Goal: Task Accomplishment & Management: Manage account settings

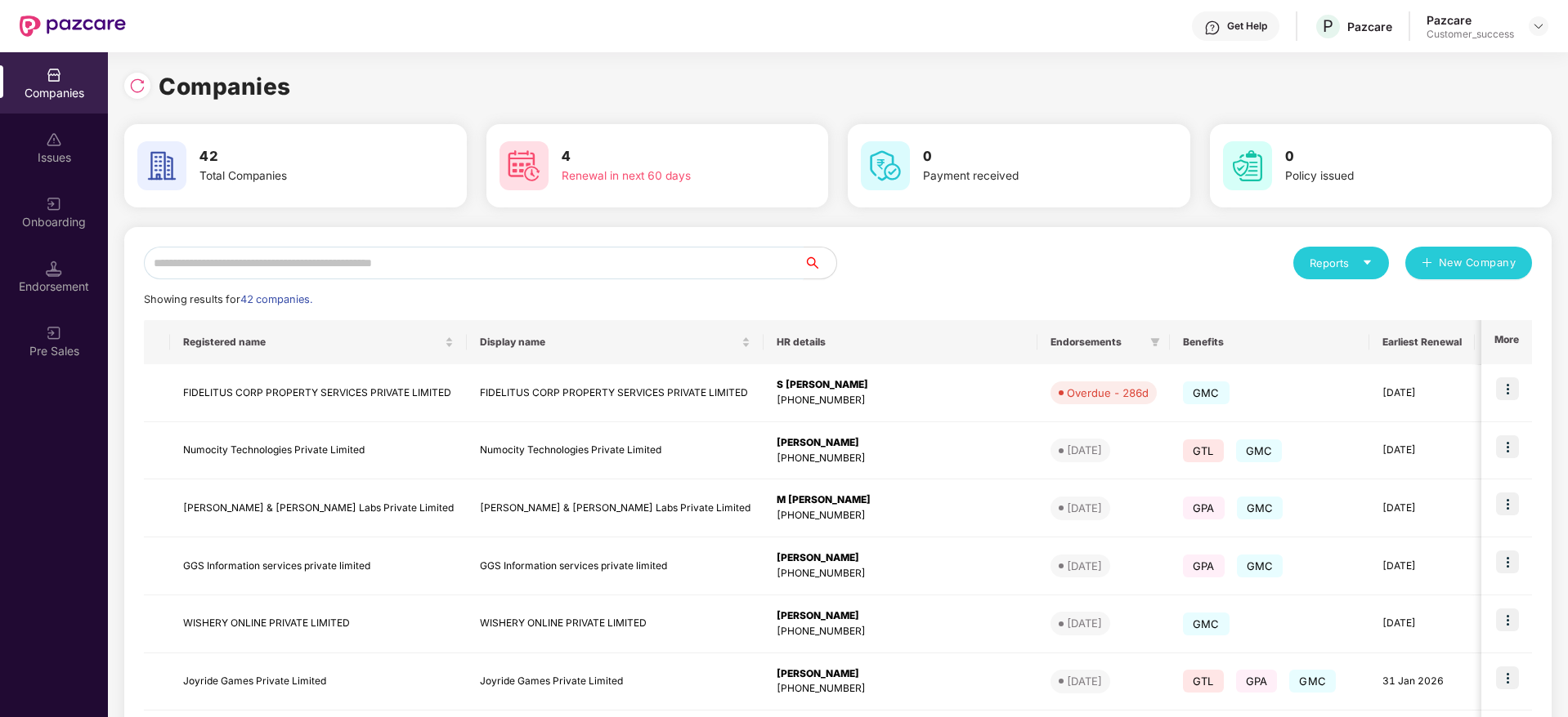
click at [449, 250] on input "text" at bounding box center [473, 263] width 660 height 32
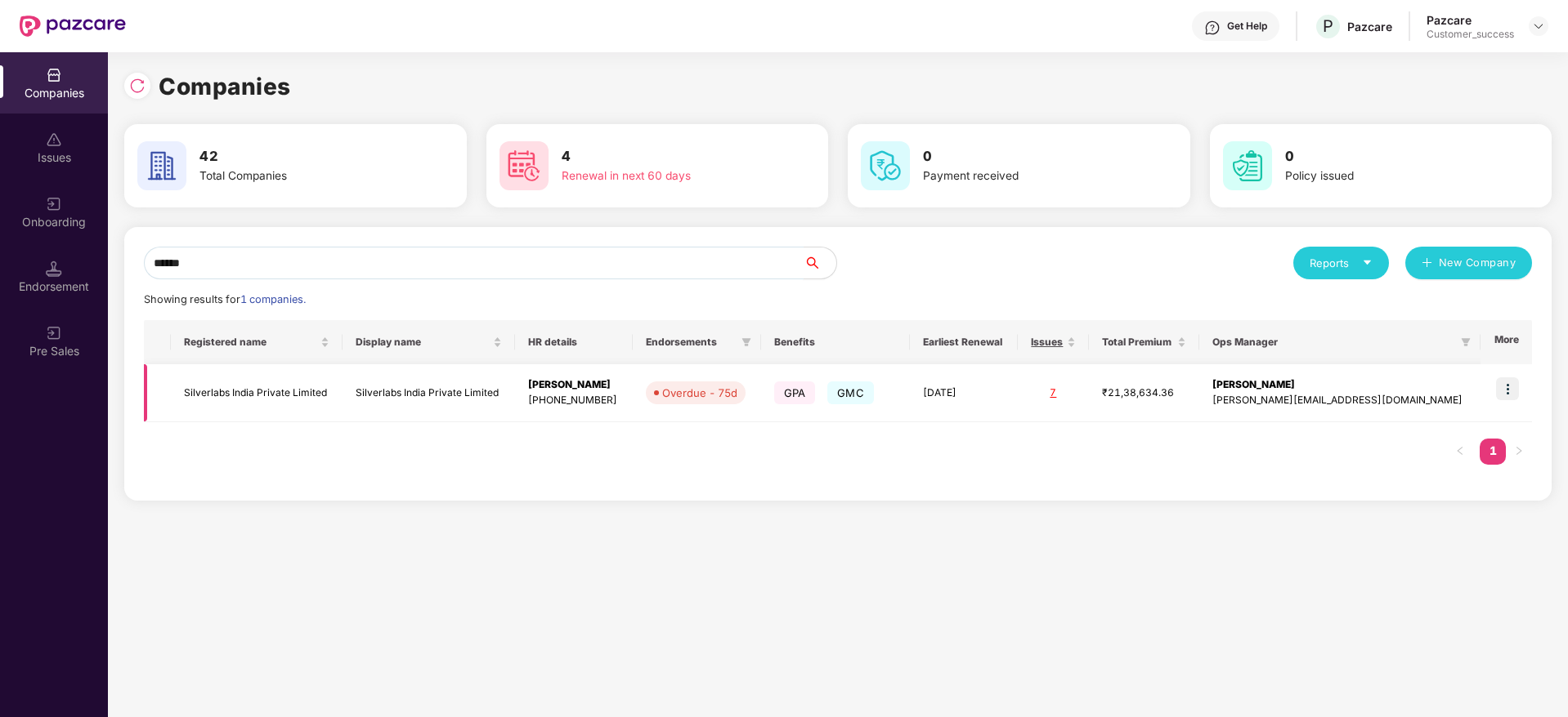
type input "******"
click at [1515, 383] on img at bounding box center [1507, 389] width 23 height 22
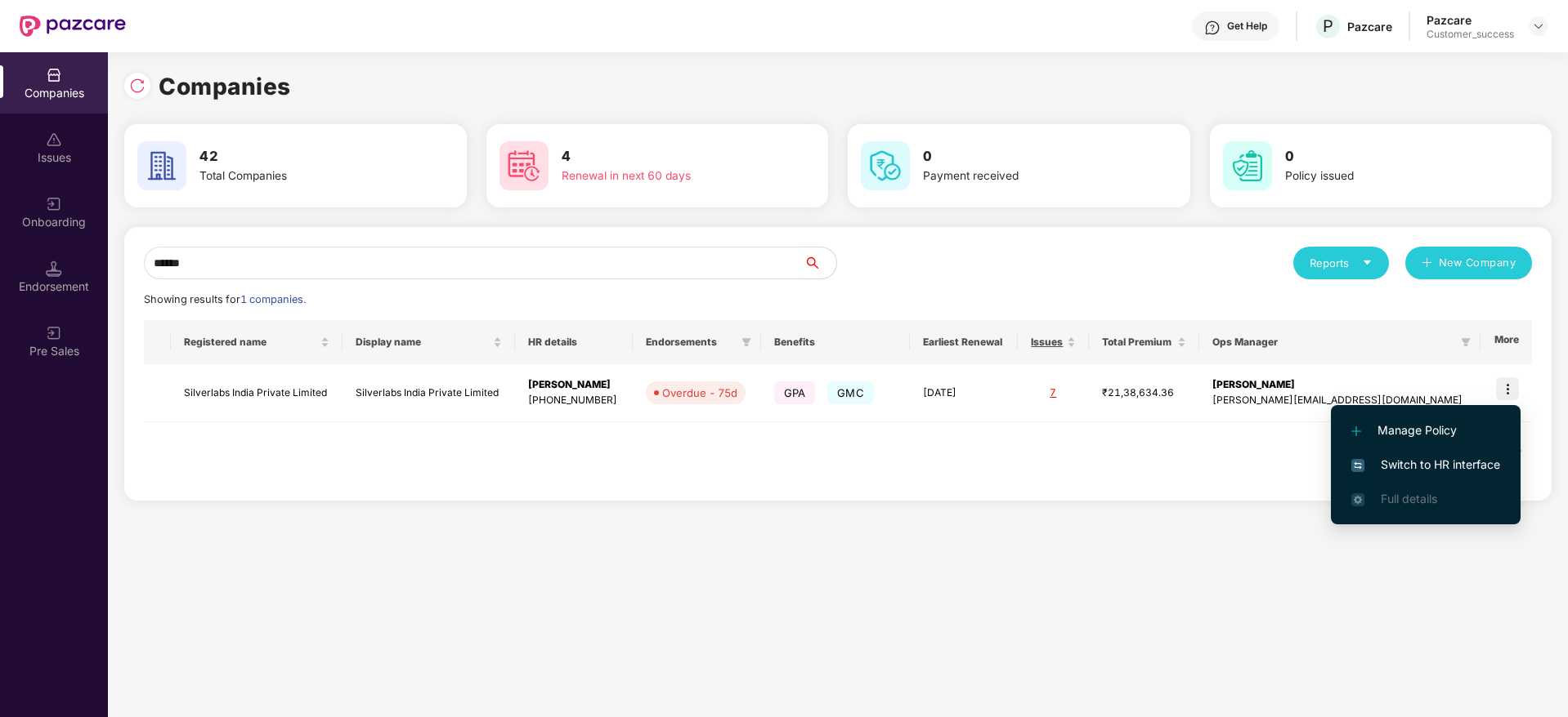
click at [1439, 459] on span "Switch to HR interface" at bounding box center [1425, 465] width 149 height 18
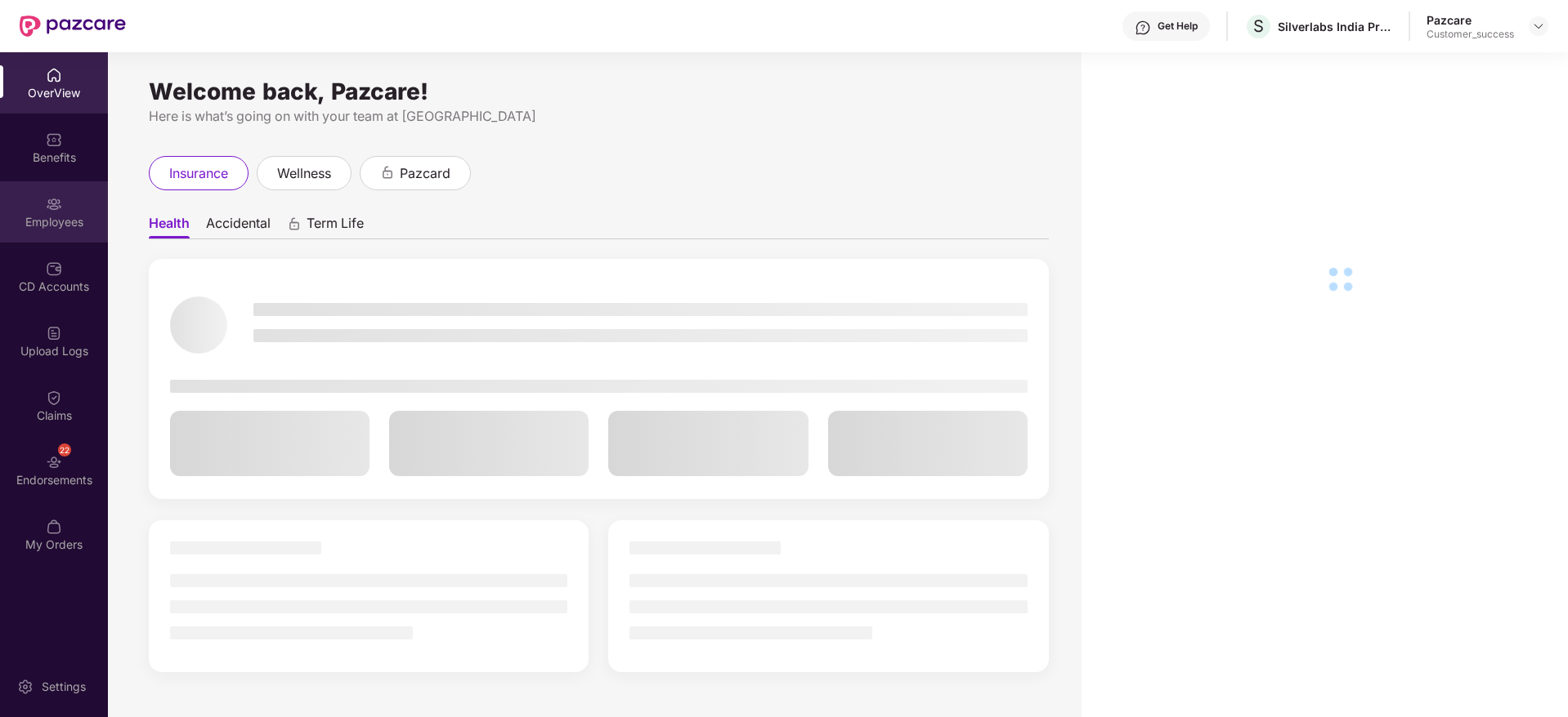
click at [52, 212] on div "Employees" at bounding box center [54, 212] width 108 height 61
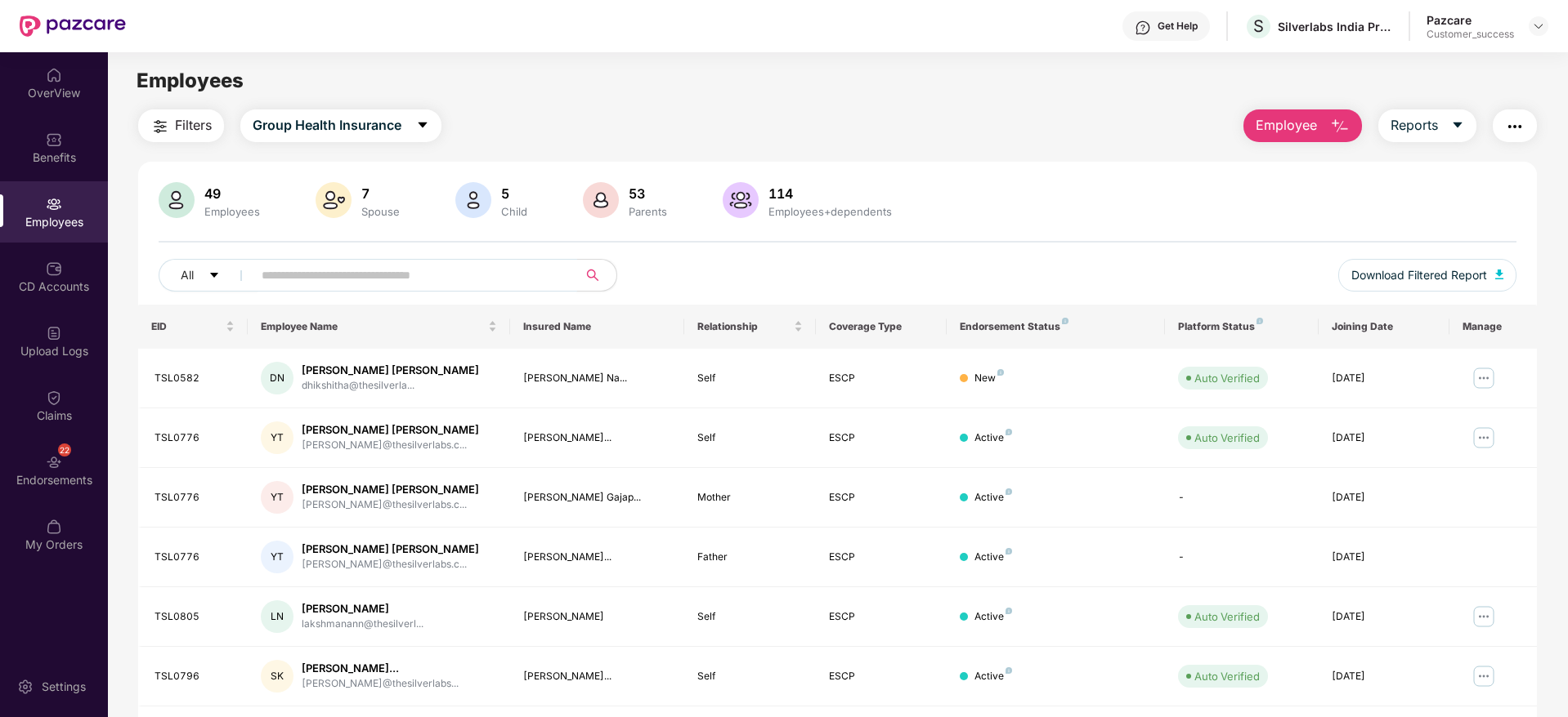
click at [431, 287] on input "text" at bounding box center [409, 274] width 293 height 24
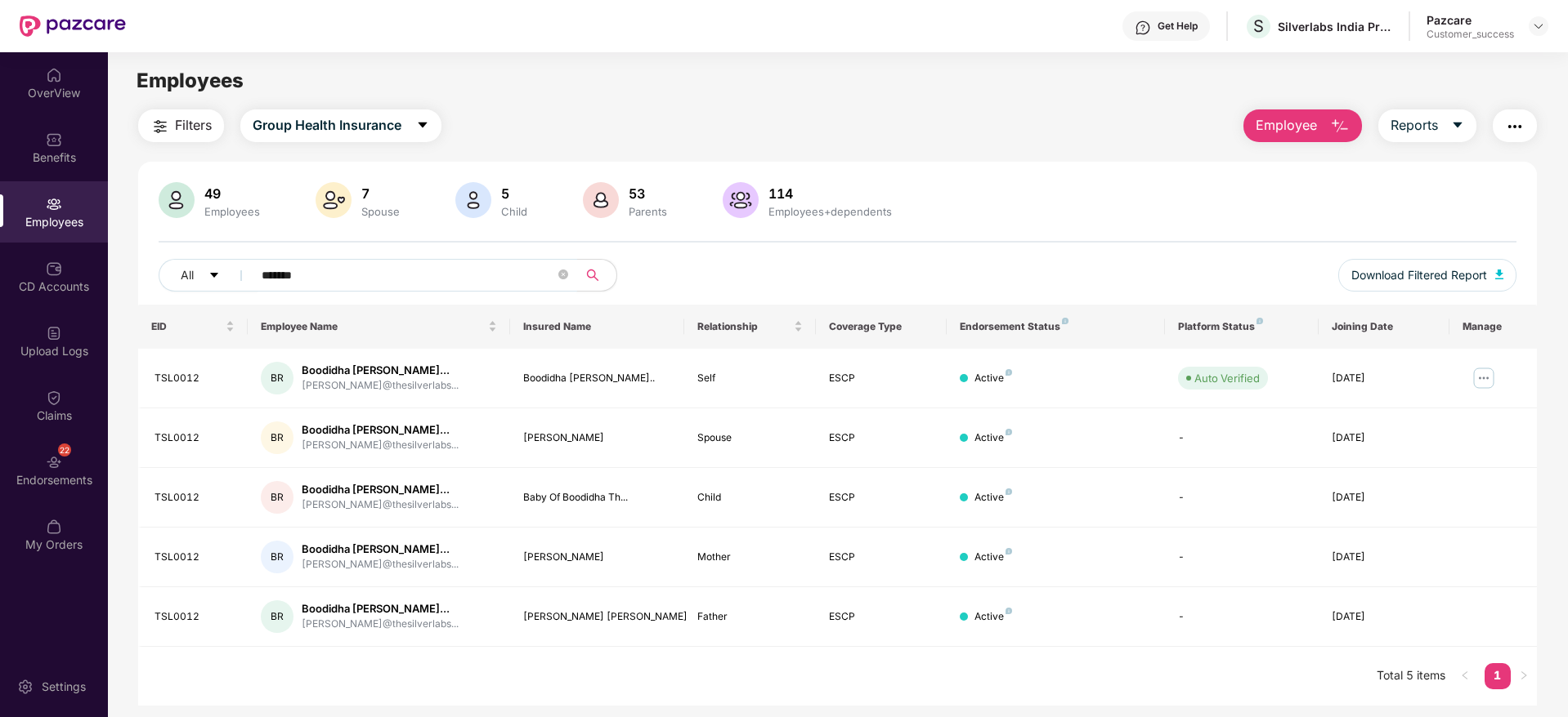
type input "*******"
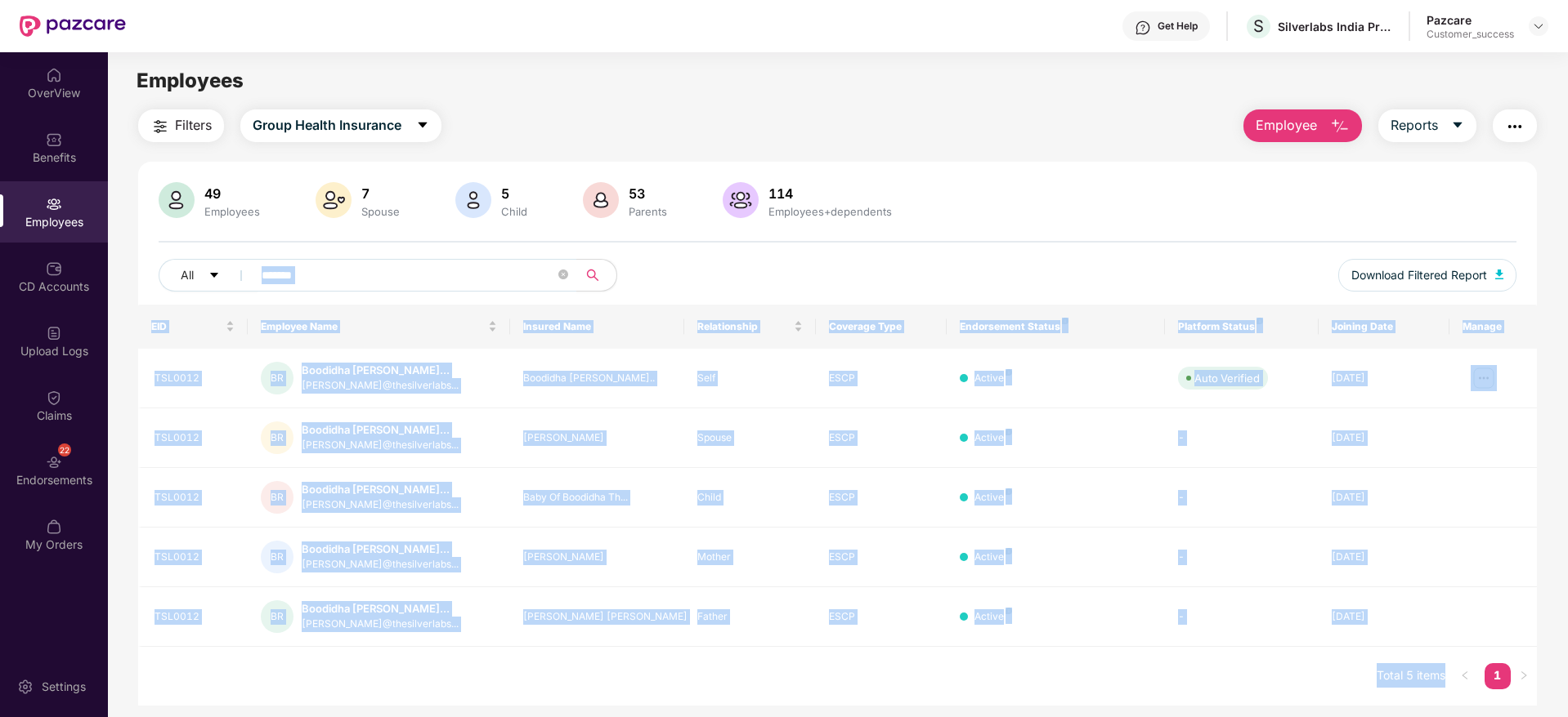
drag, startPoint x: 416, startPoint y: 280, endPoint x: 476, endPoint y: 229, distance: 78.7
click at [476, 229] on body "Get Help S Silverlabs India Private Limited Pazcare Customer_success OverView B…" at bounding box center [784, 358] width 1568 height 717
click at [476, 229] on div "49 Employees 7 Spouse 5 Child [DEMOGRAPHIC_DATA] Parents 114 Employees+dependen…" at bounding box center [837, 244] width 1399 height 122
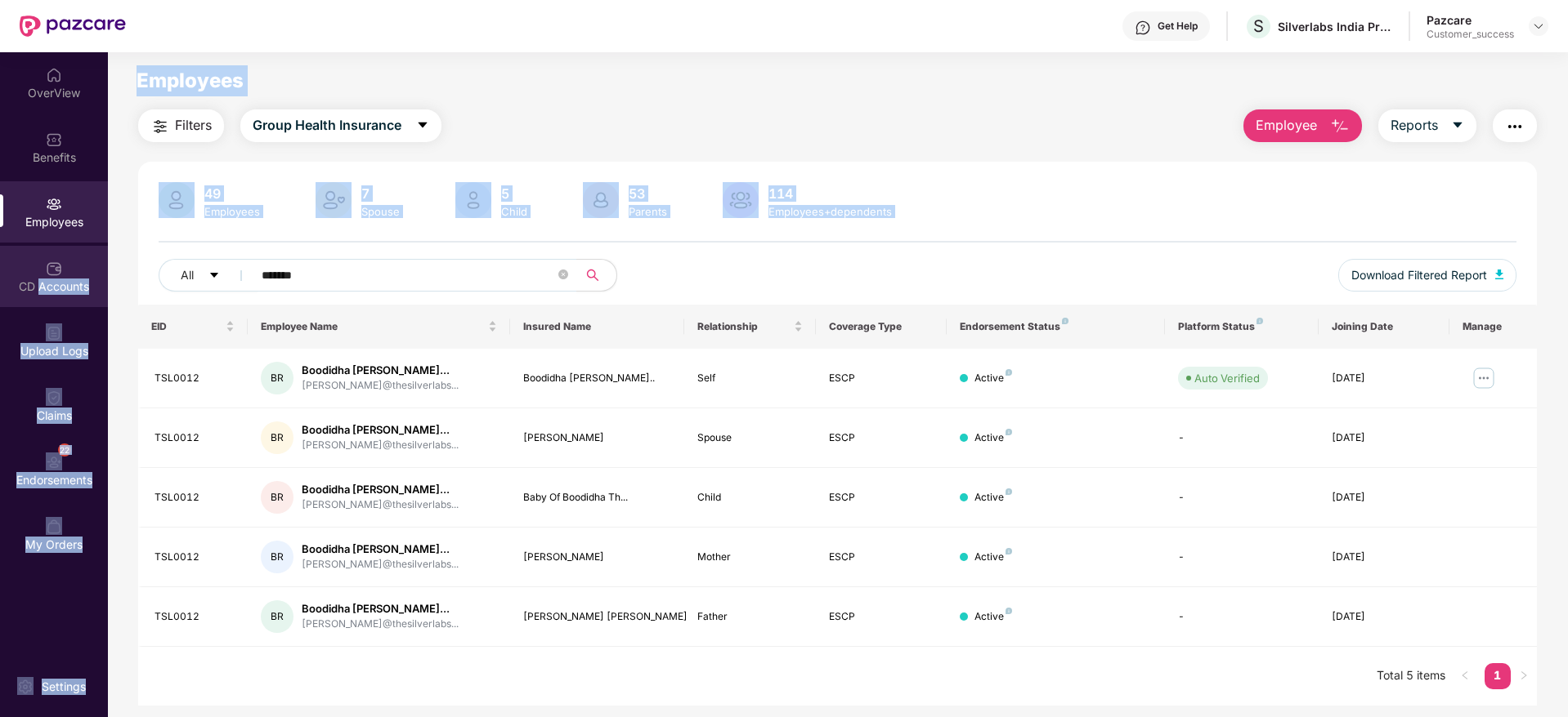
drag, startPoint x: 426, startPoint y: 259, endPoint x: 41, endPoint y: 292, distance: 386.4
click at [41, 292] on div "OverView Benefits Employees CD Accounts Upload Logs Claims 22 Endorsements My O…" at bounding box center [784, 384] width 1568 height 665
click at [558, 125] on div "Filters Group Health Insurance Employee Reports" at bounding box center [837, 126] width 1399 height 32
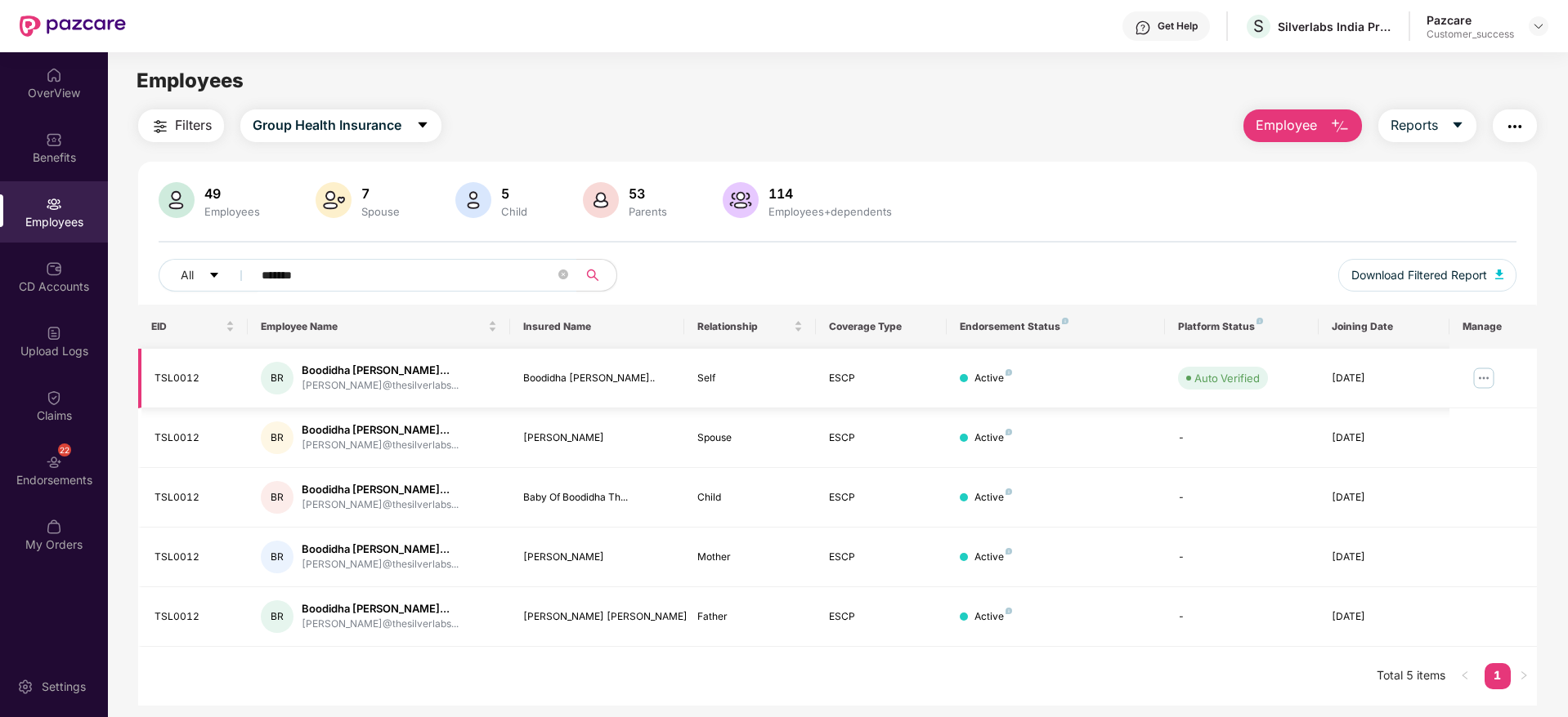
click at [1484, 387] on img at bounding box center [1483, 378] width 26 height 26
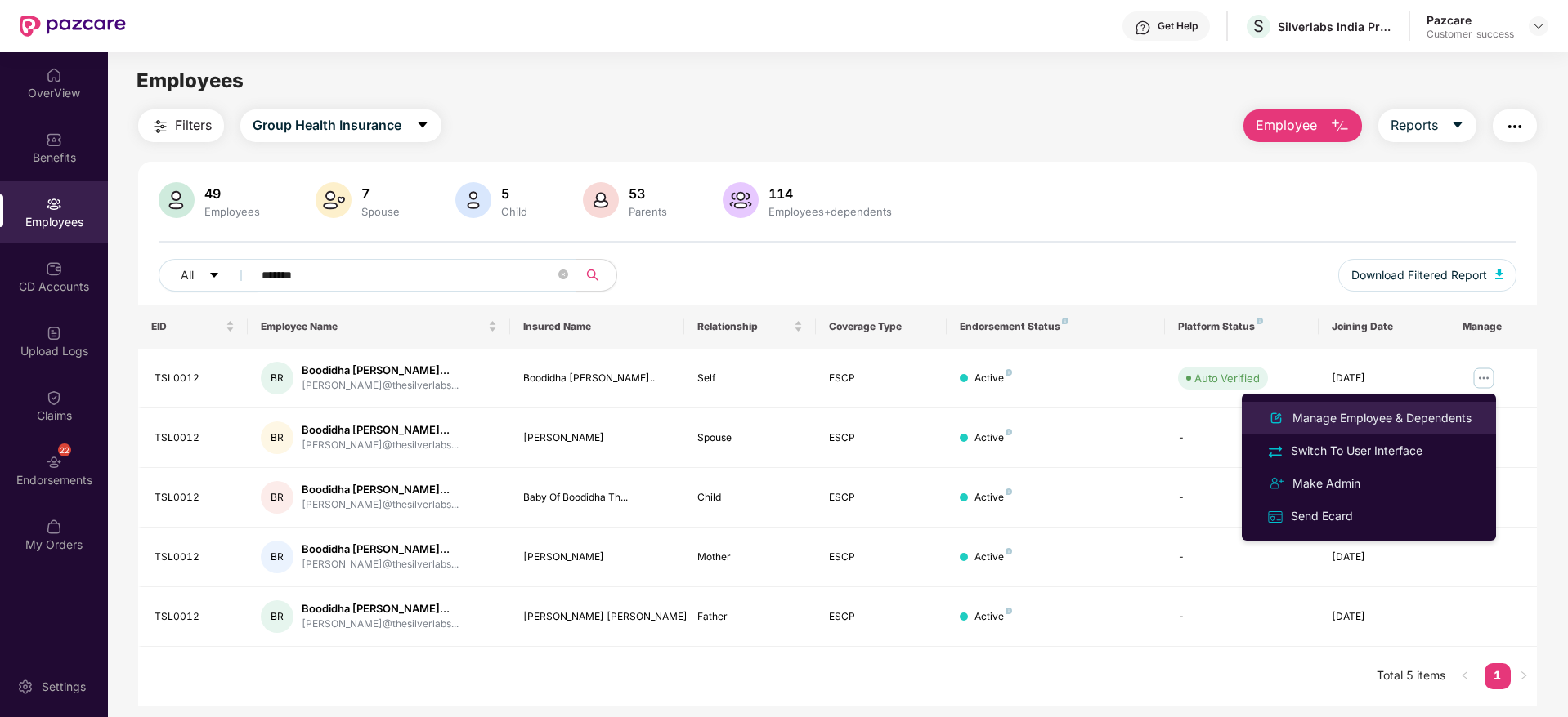
click at [1418, 409] on div "Manage Employee & Dependents" at bounding box center [1382, 418] width 185 height 18
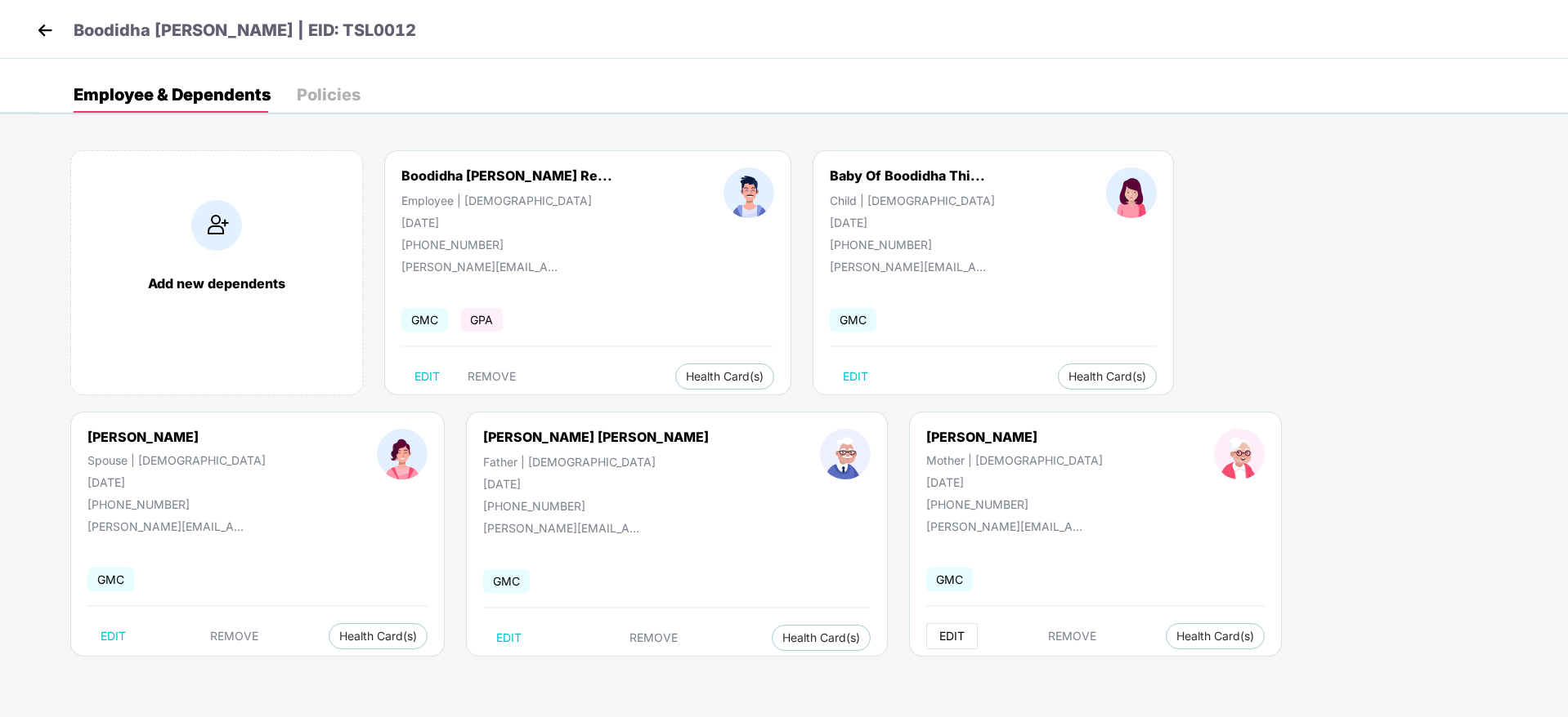
click at [939, 638] on span "EDIT" at bounding box center [951, 636] width 25 height 13
select select "******"
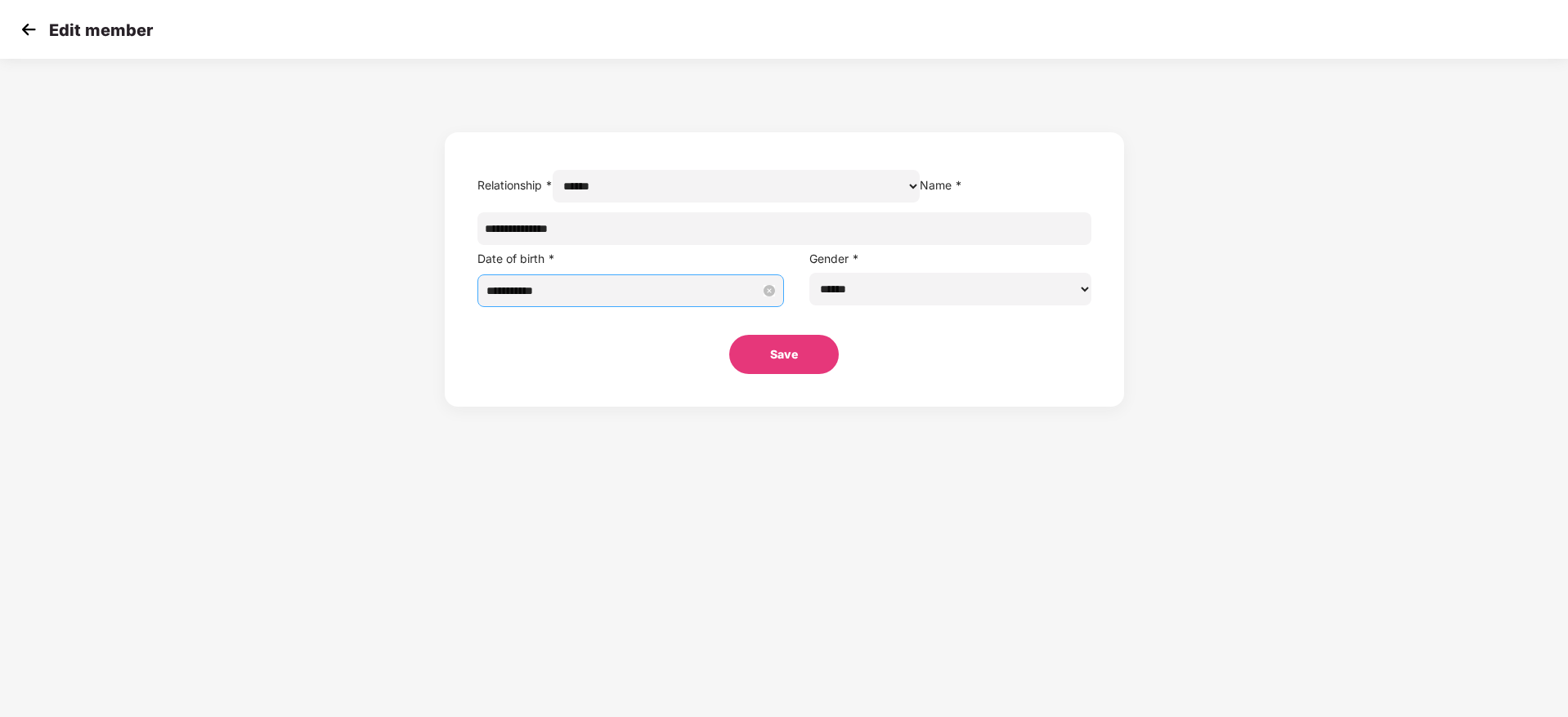
click at [728, 300] on input "**********" at bounding box center [623, 291] width 275 height 18
click at [735, 366] on button "1975" at bounding box center [737, 362] width 25 height 32
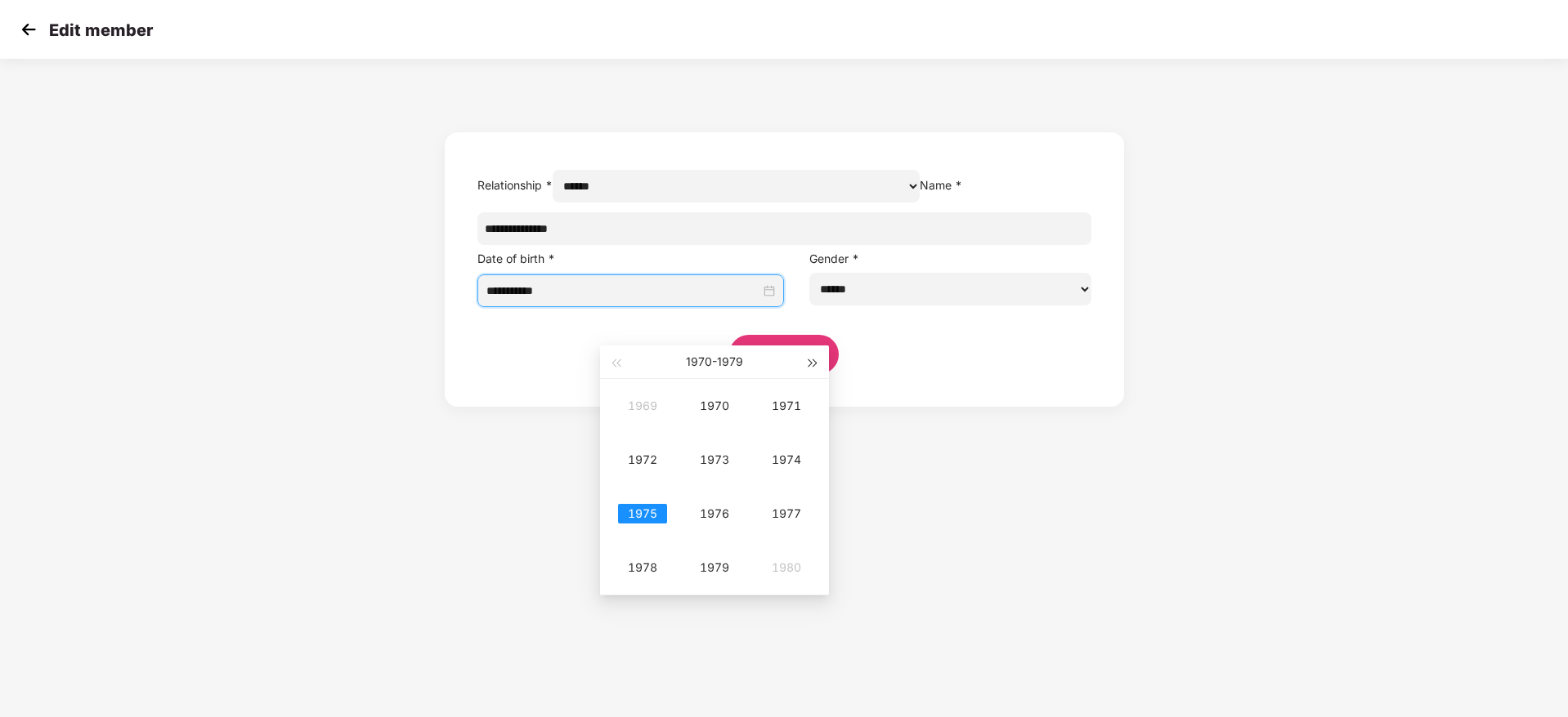
click at [814, 359] on button "button" at bounding box center [814, 362] width 18 height 32
click at [614, 364] on span "button" at bounding box center [615, 363] width 8 height 8
type input "**********"
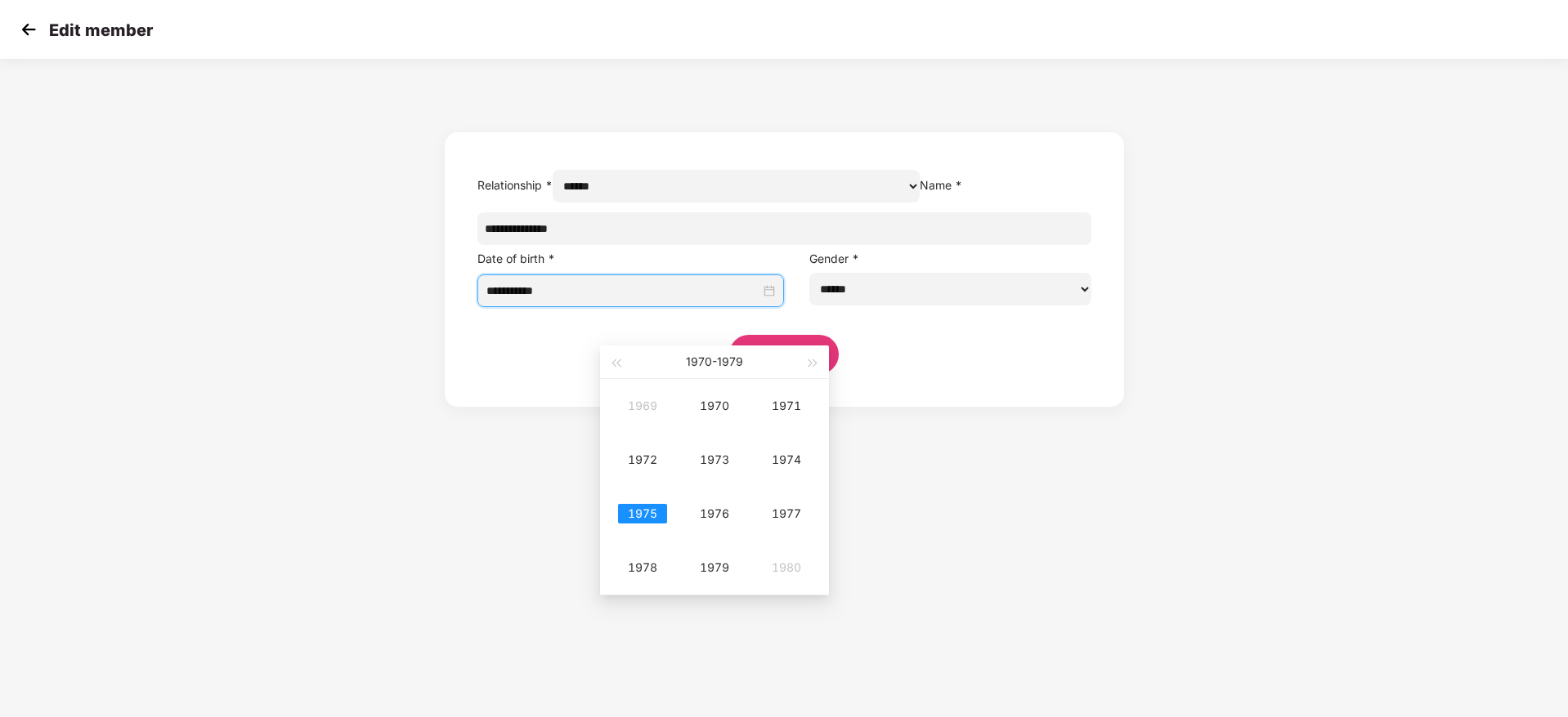
click at [1046, 559] on section "**********" at bounding box center [784, 358] width 1568 height 717
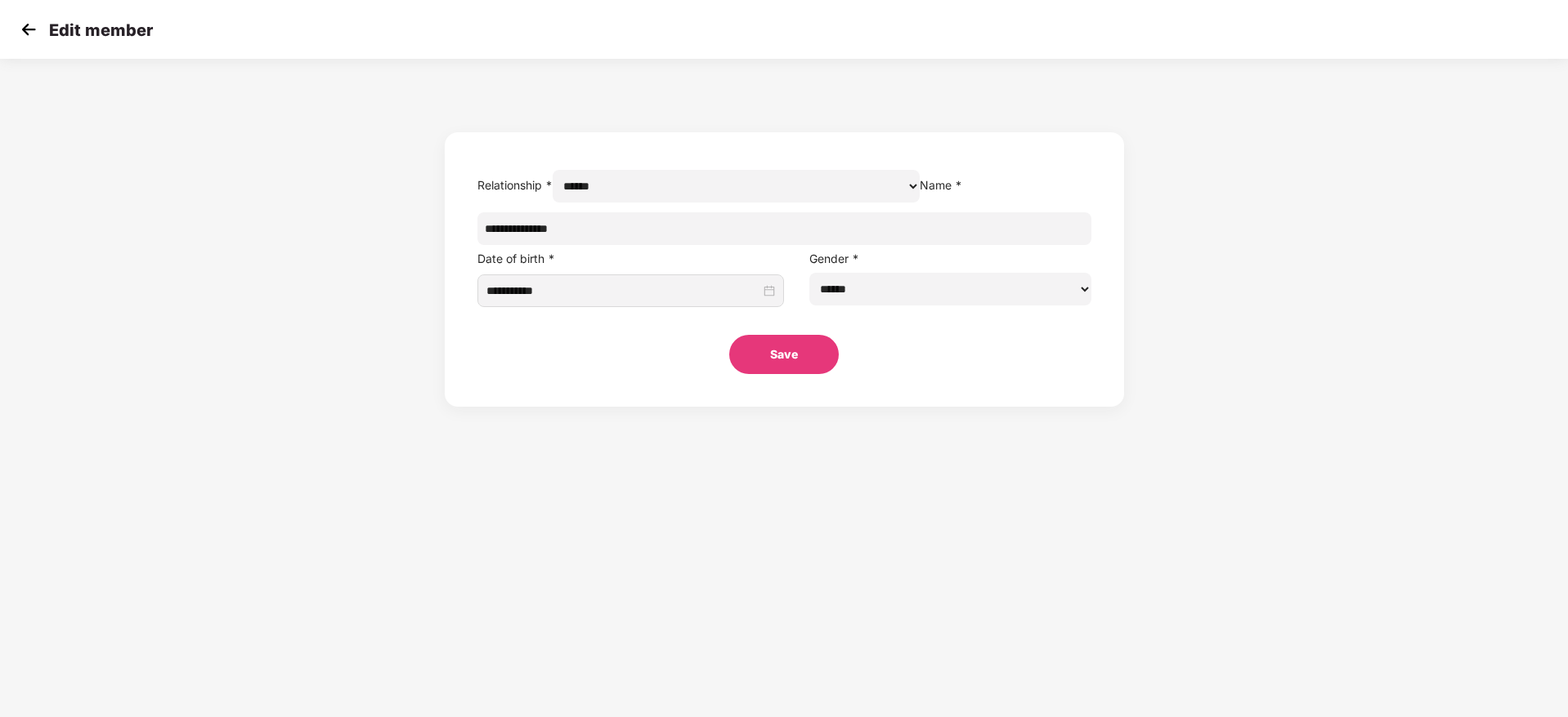
click at [23, 41] on div "Edit member" at bounding box center [784, 29] width 1568 height 58
click at [23, 36] on img at bounding box center [28, 29] width 24 height 24
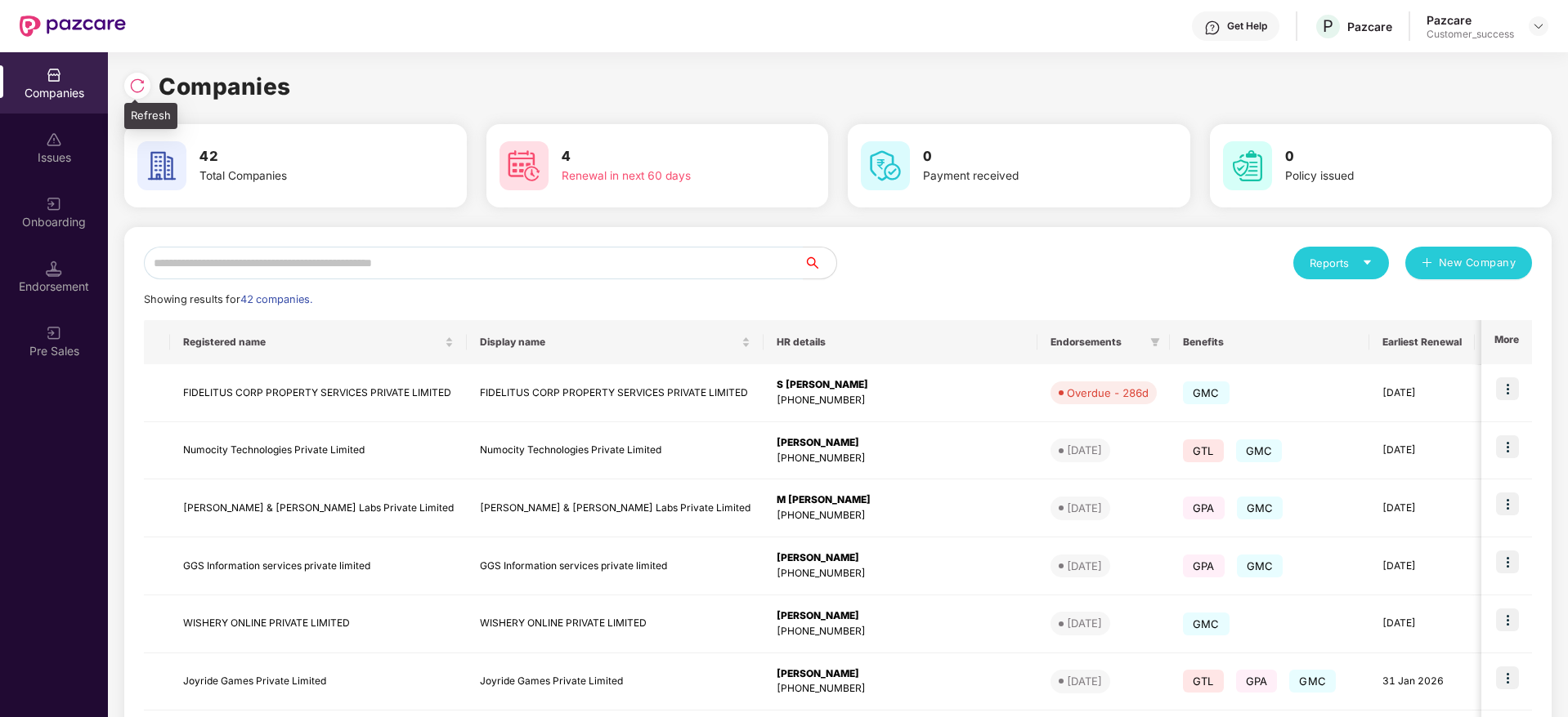
click at [137, 74] on div at bounding box center [137, 85] width 26 height 26
click at [582, 80] on div "Companies" at bounding box center [838, 86] width 1428 height 36
click at [139, 83] on img at bounding box center [137, 85] width 16 height 16
click at [136, 87] on img at bounding box center [137, 85] width 16 height 16
click at [519, 273] on input "text" at bounding box center [473, 263] width 660 height 32
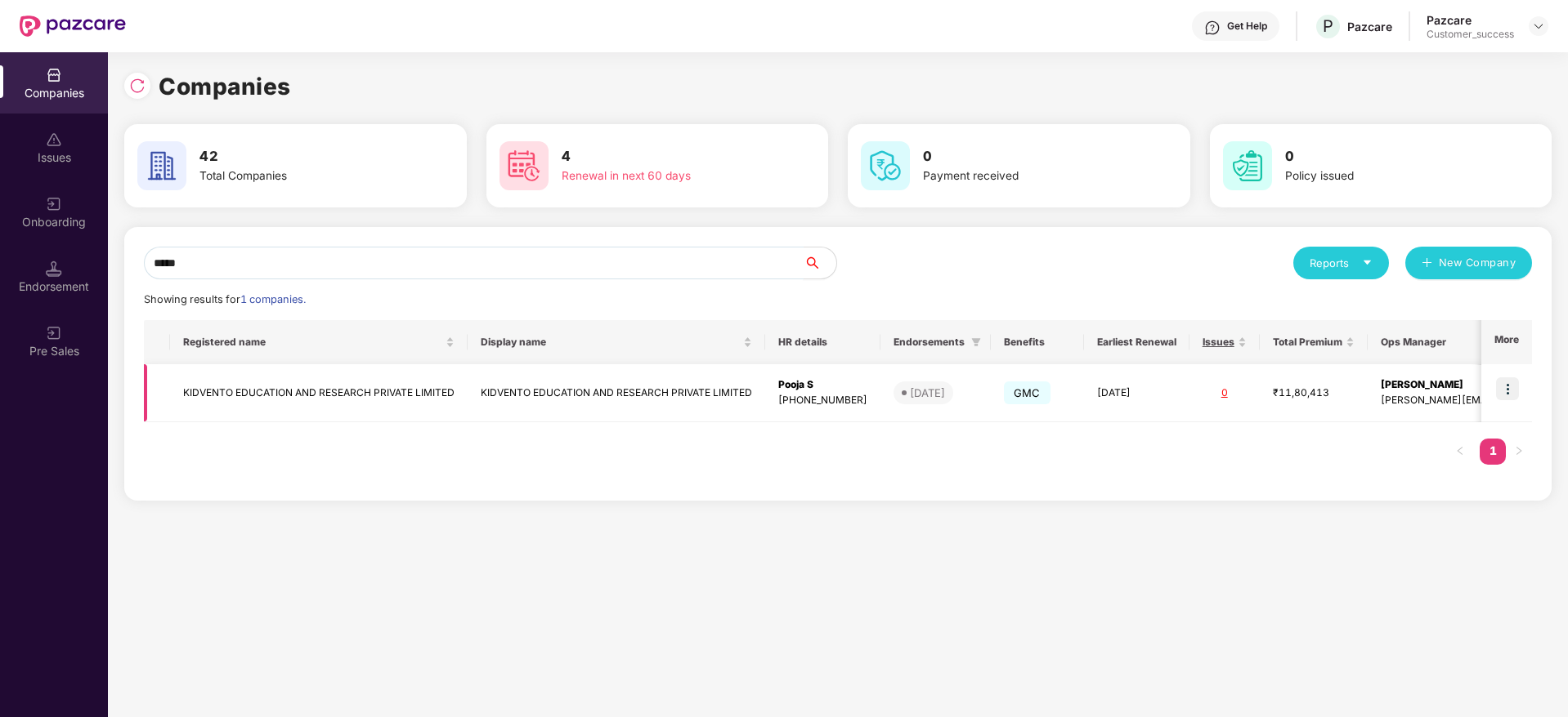
type input "*****"
click at [1506, 378] on img at bounding box center [1507, 389] width 23 height 22
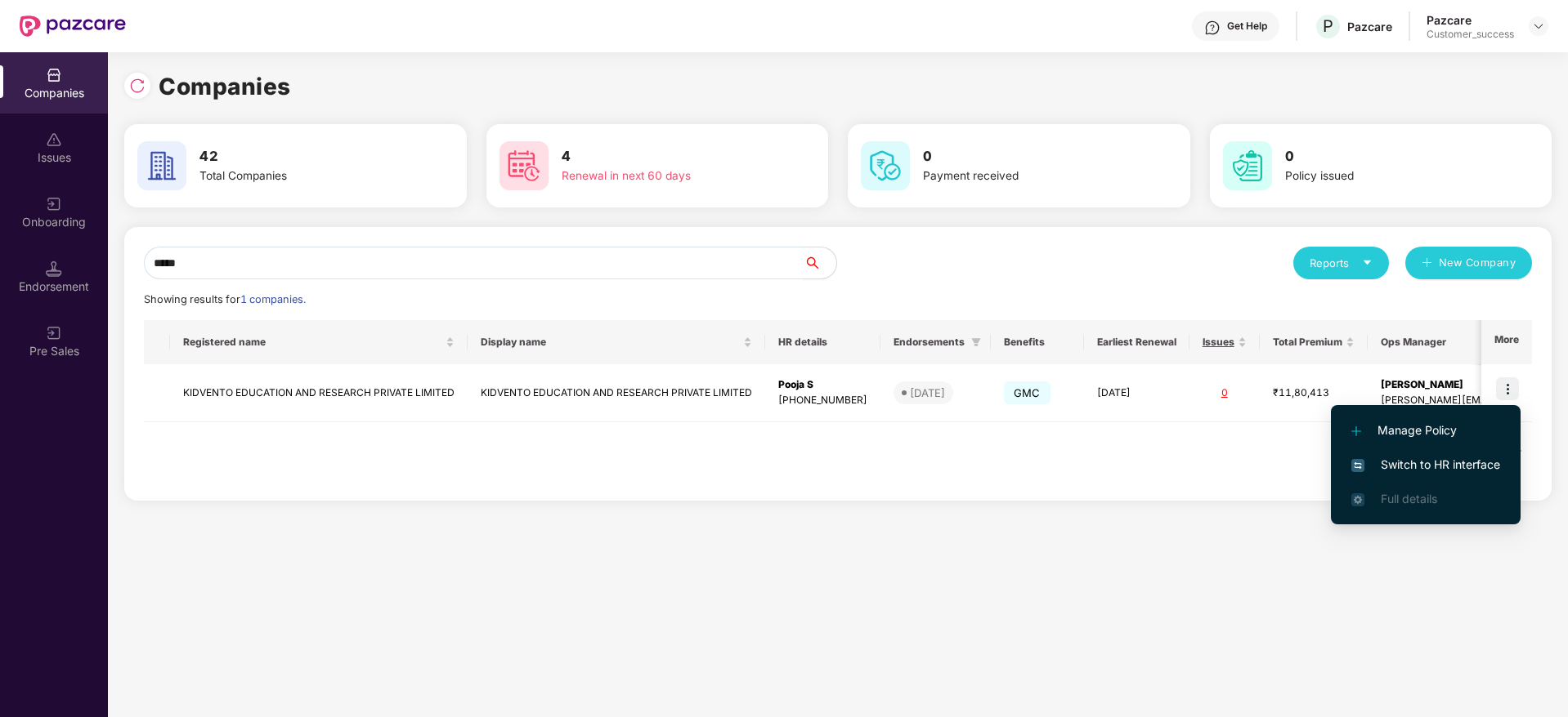
click at [1466, 465] on span "Switch to HR interface" at bounding box center [1425, 465] width 149 height 18
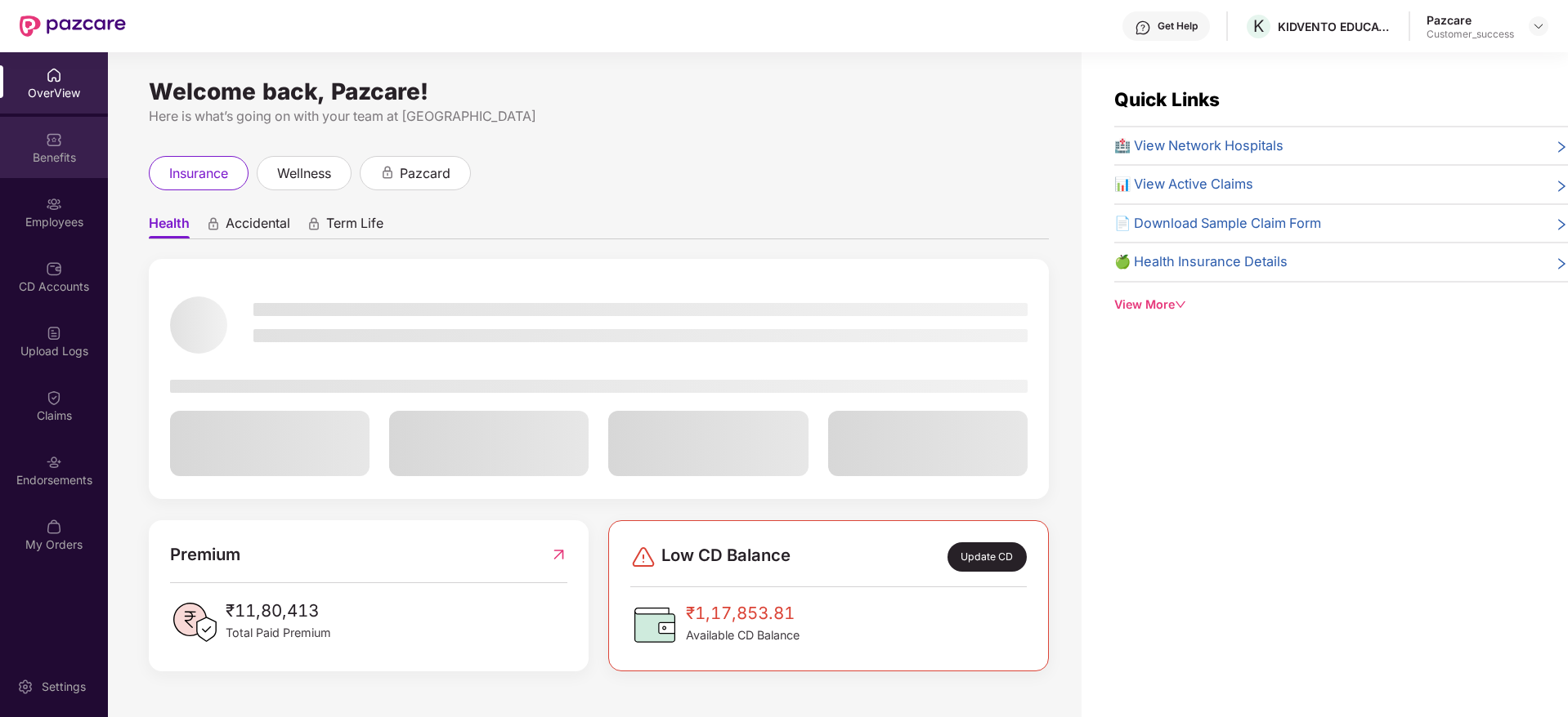
click at [62, 138] on div "Benefits" at bounding box center [54, 148] width 108 height 61
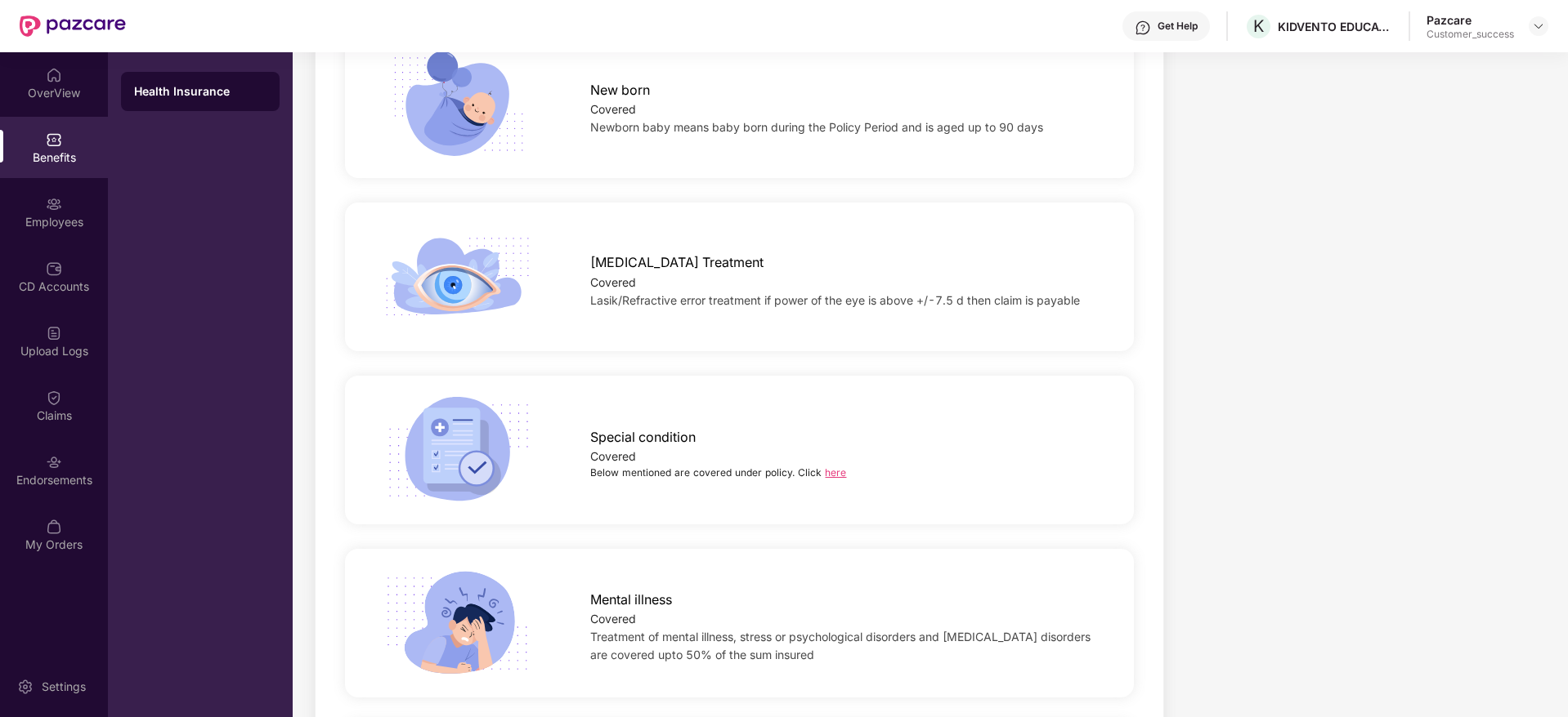
scroll to position [2254, 0]
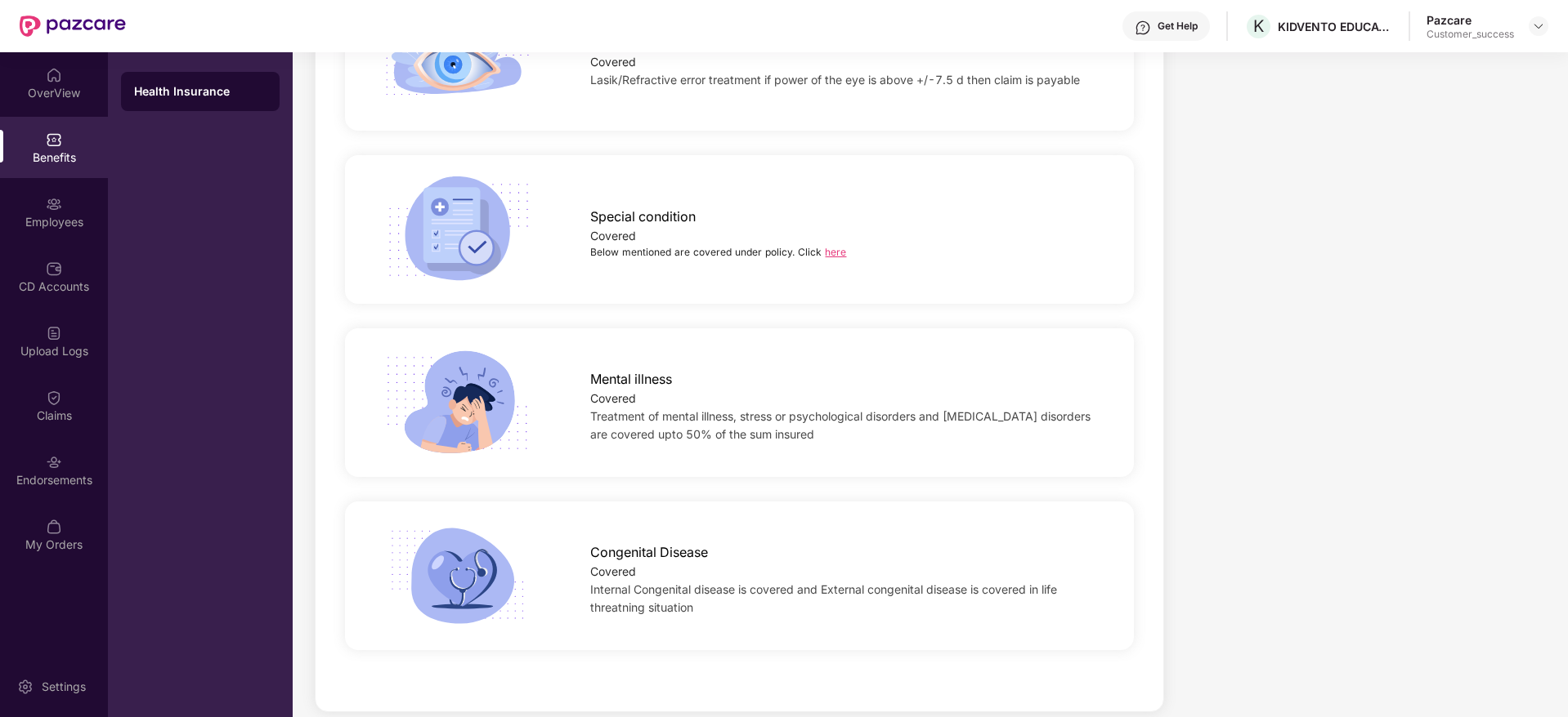
click at [830, 246] on link "here" at bounding box center [835, 252] width 22 height 13
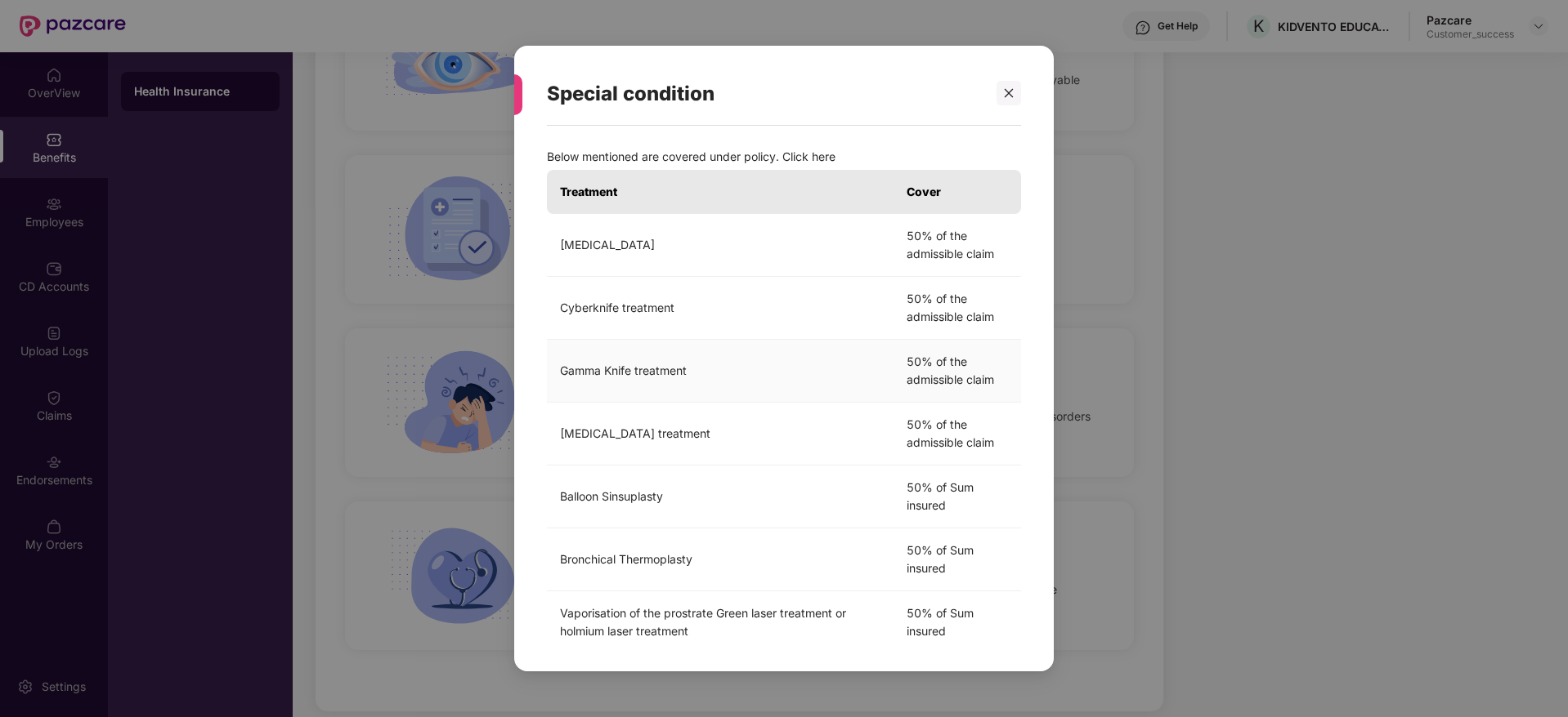
scroll to position [0, 0]
click at [1010, 91] on icon "close" at bounding box center [1009, 94] width 9 height 9
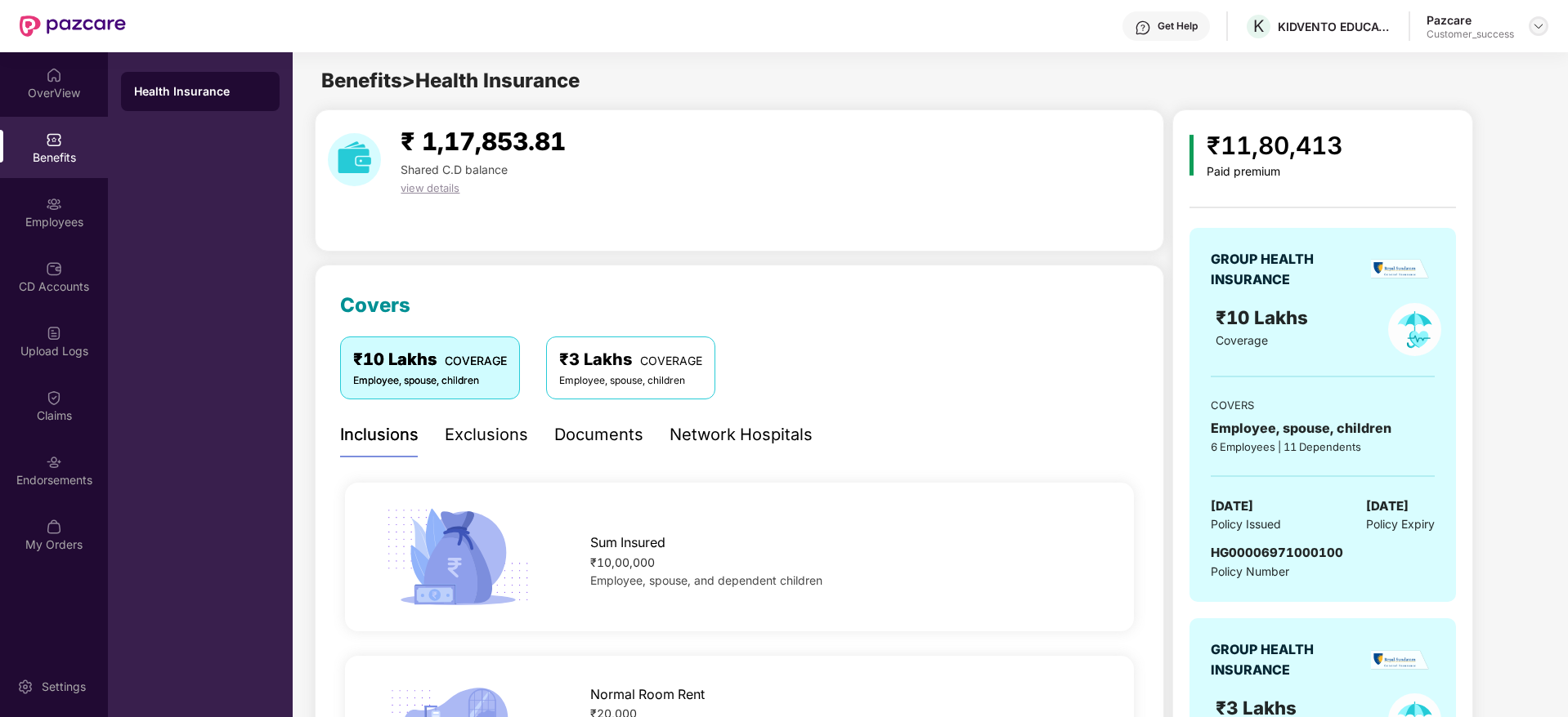
click at [1535, 31] on img at bounding box center [1538, 26] width 14 height 13
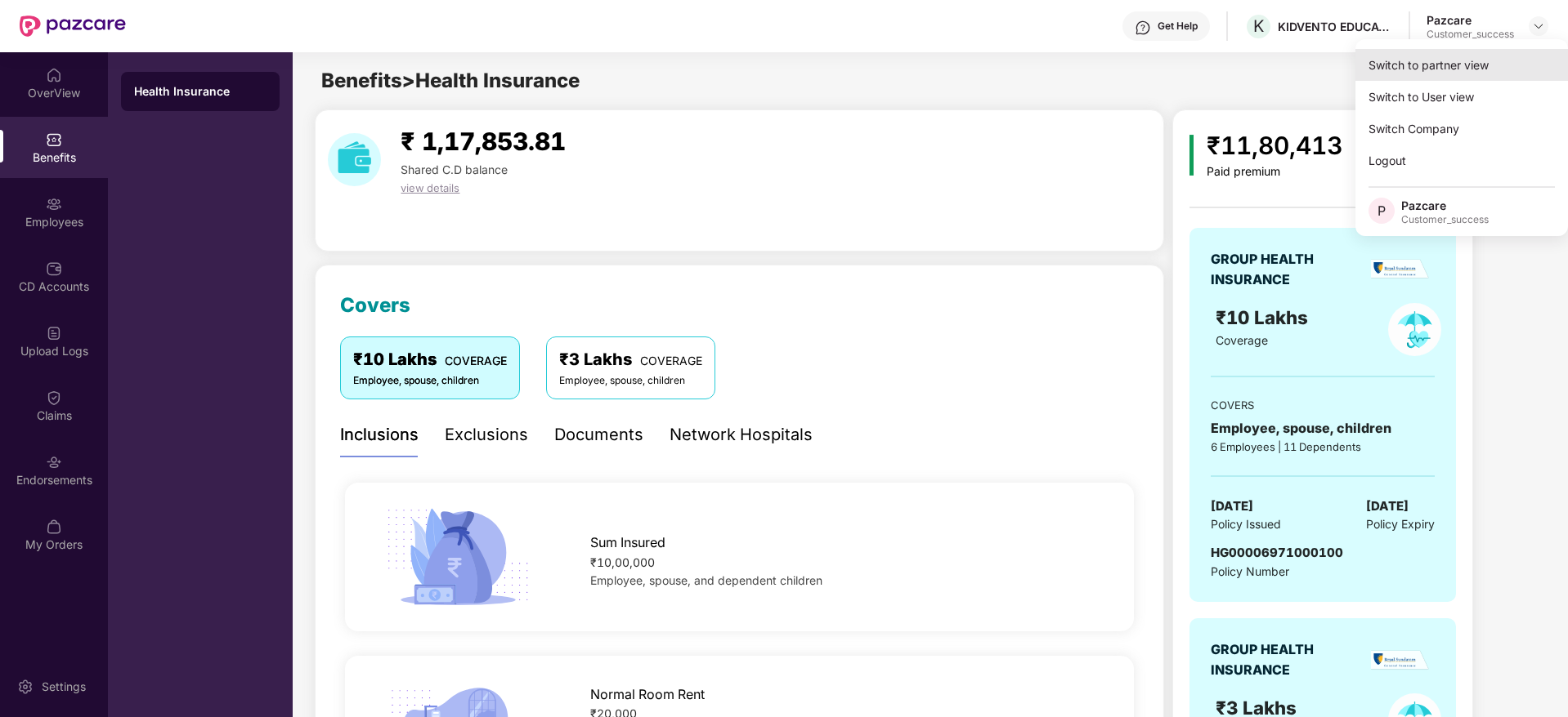
click at [1446, 49] on div "Switch to partner view" at bounding box center [1462, 64] width 212 height 31
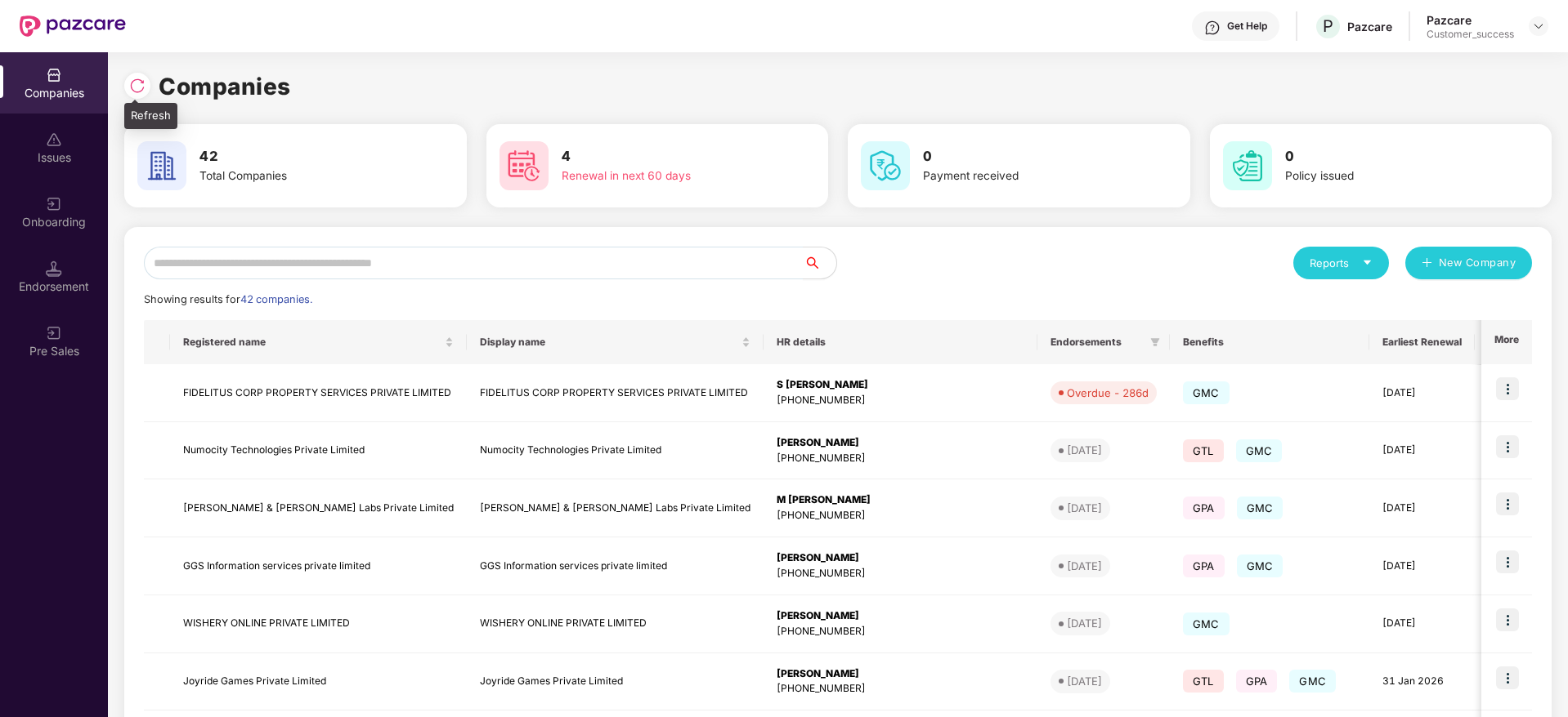
click at [137, 85] on img at bounding box center [137, 85] width 16 height 16
click at [132, 85] on img at bounding box center [137, 85] width 16 height 16
click at [451, 263] on input "text" at bounding box center [473, 263] width 660 height 32
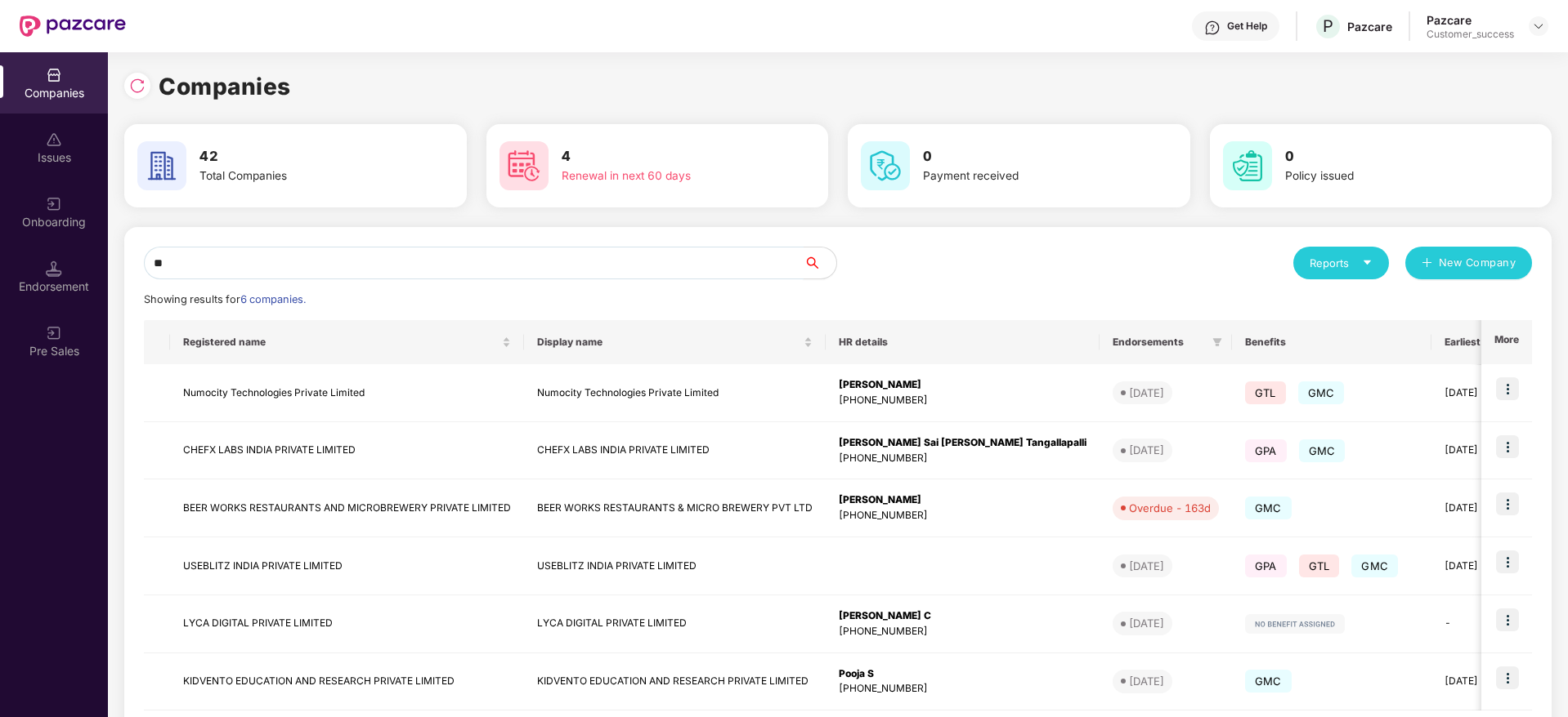
type input "*"
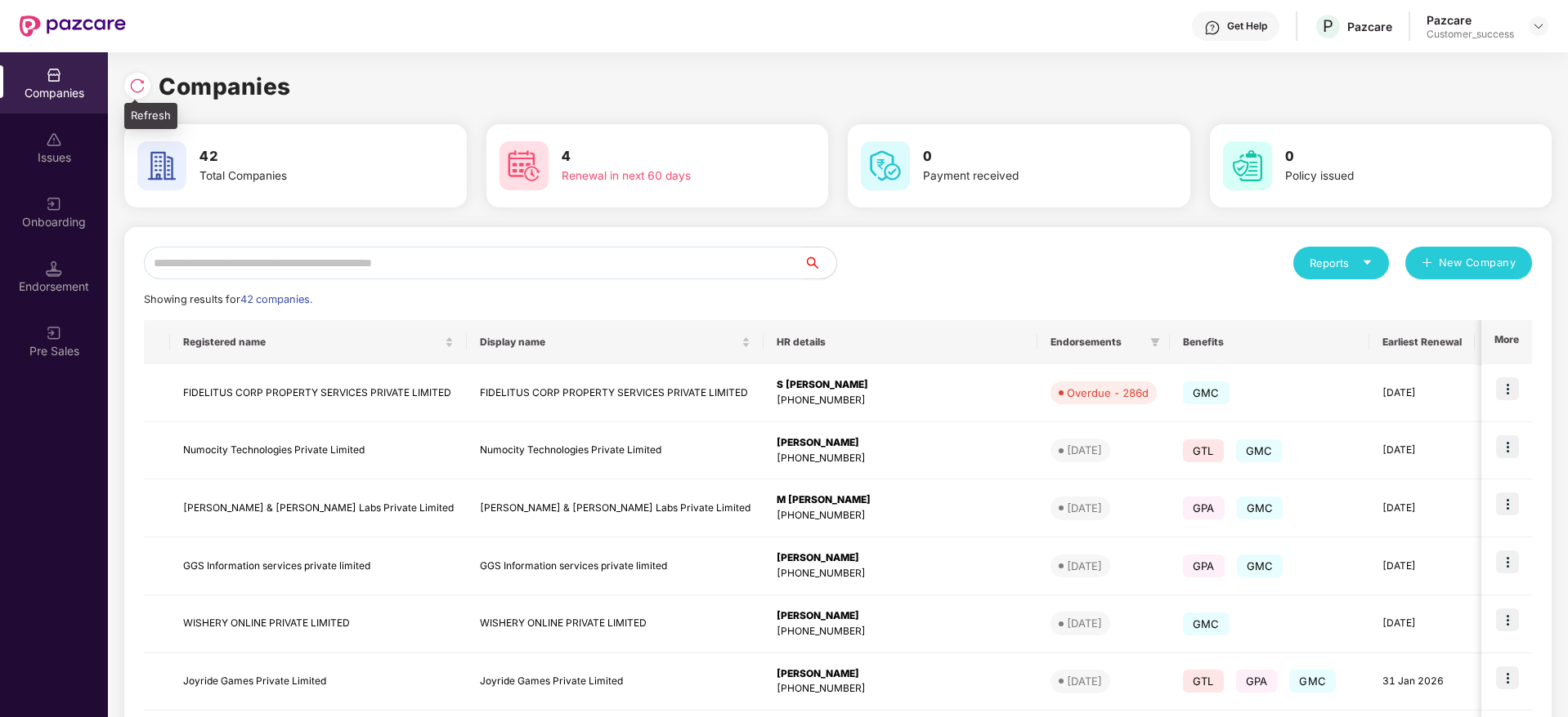
click at [151, 84] on div at bounding box center [141, 84] width 34 height 31
click at [133, 85] on img at bounding box center [137, 85] width 16 height 16
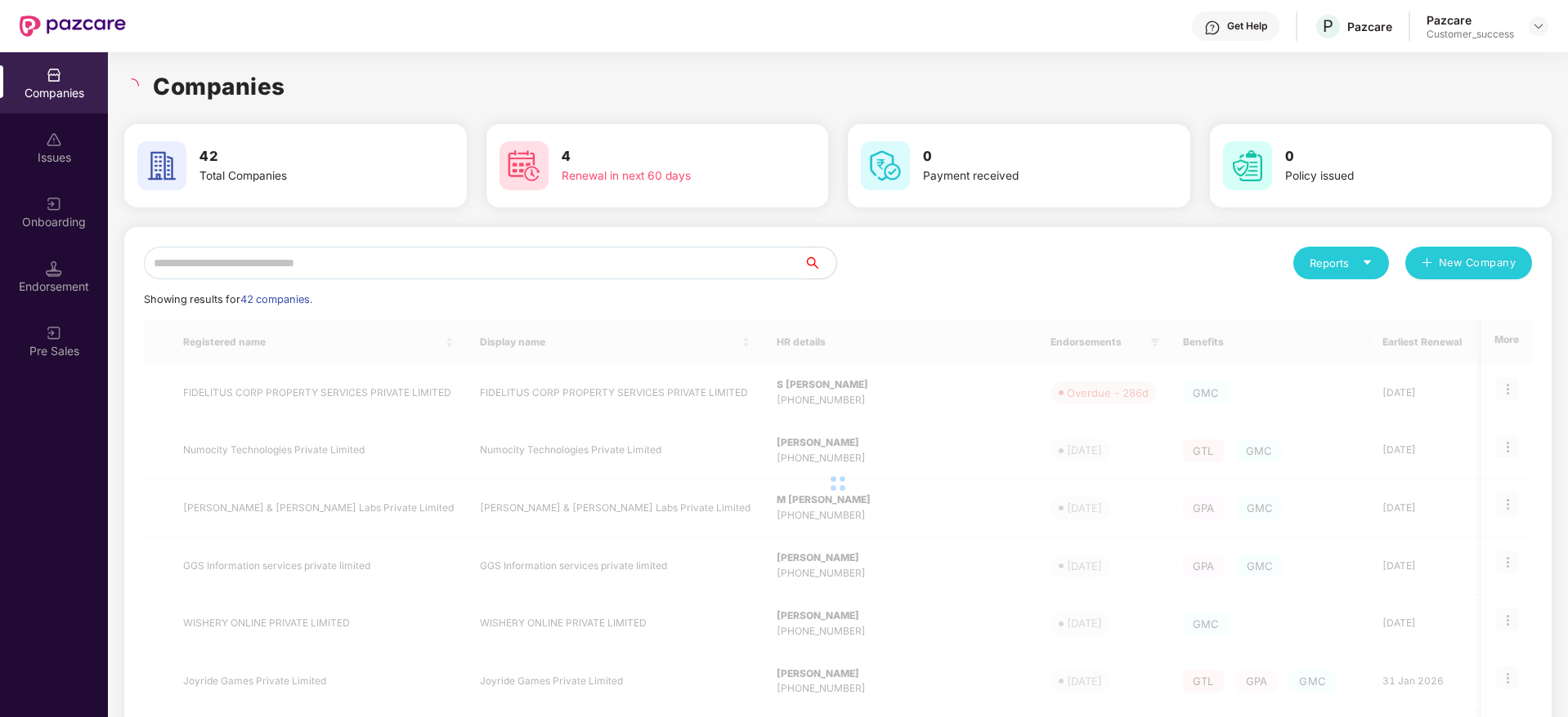
click at [318, 77] on div "Companies" at bounding box center [838, 86] width 1428 height 36
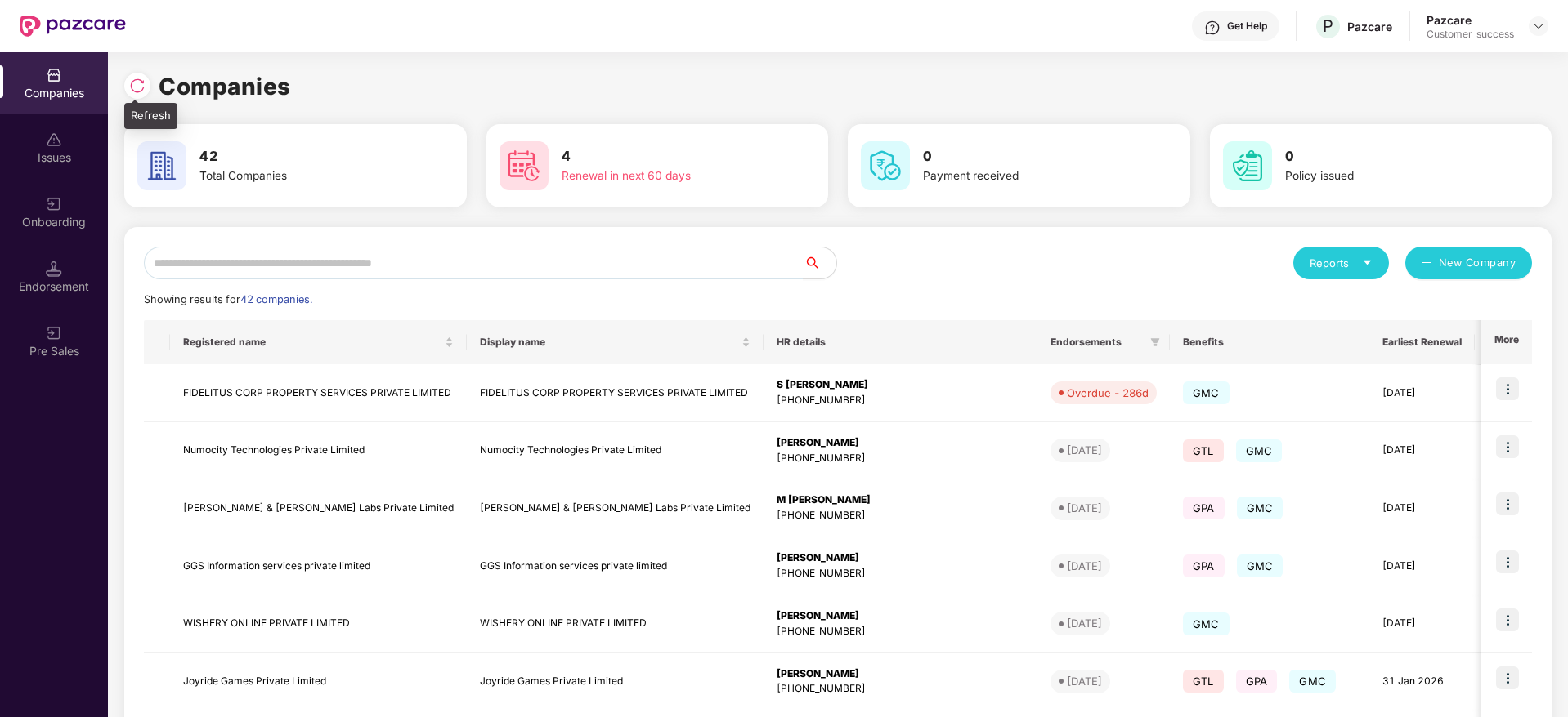
click at [147, 87] on div at bounding box center [137, 85] width 26 height 26
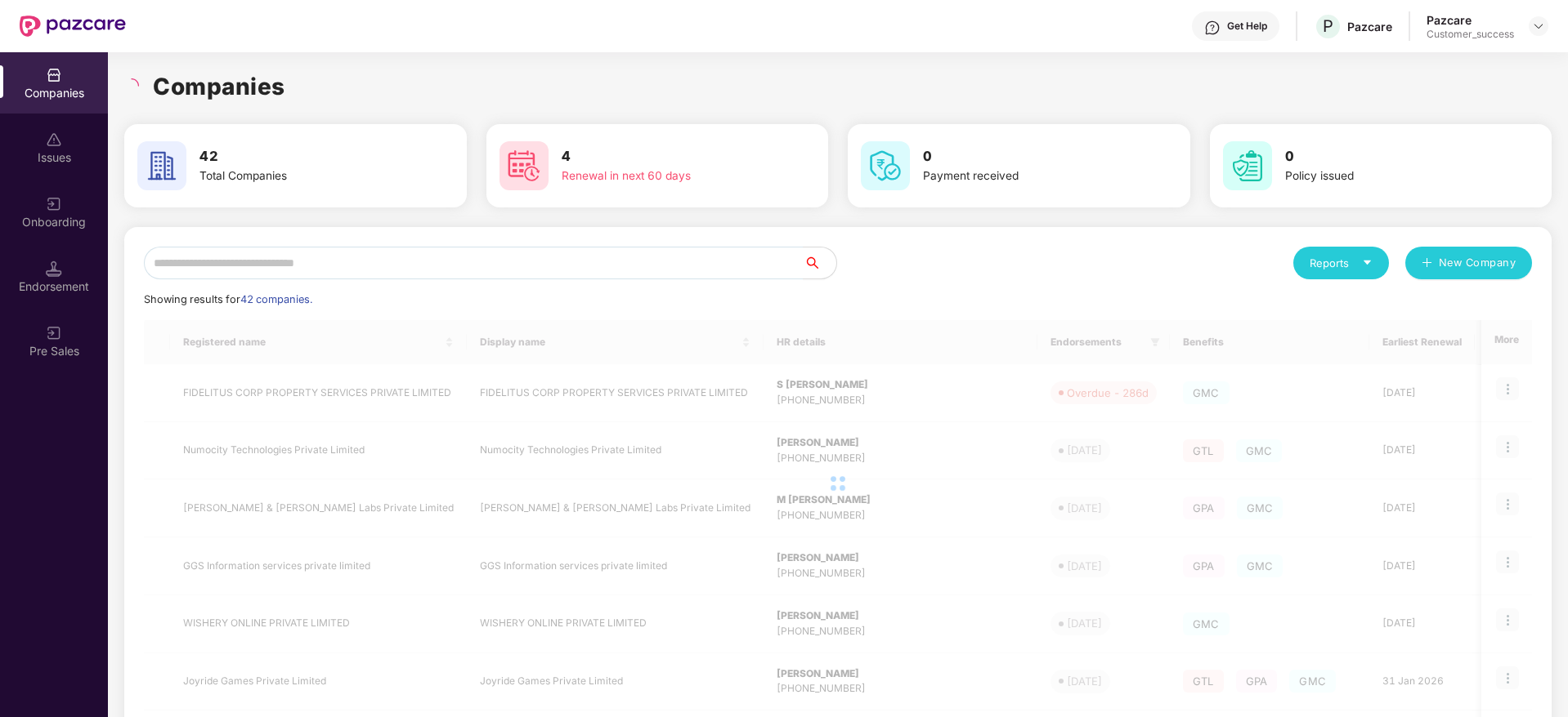
click at [289, 86] on div "Companies" at bounding box center [838, 86] width 1428 height 36
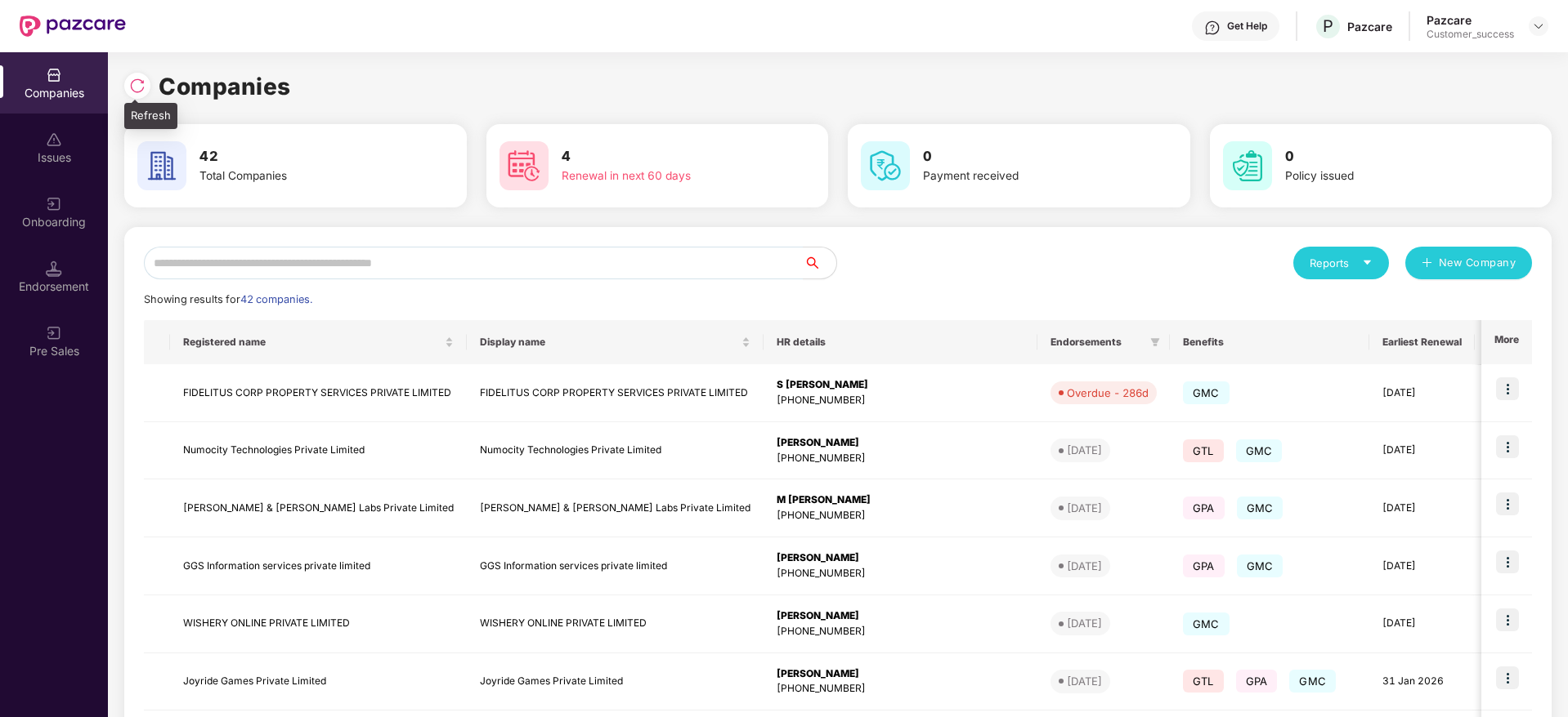
click at [140, 86] on img at bounding box center [137, 85] width 16 height 16
